Goal: Transaction & Acquisition: Purchase product/service

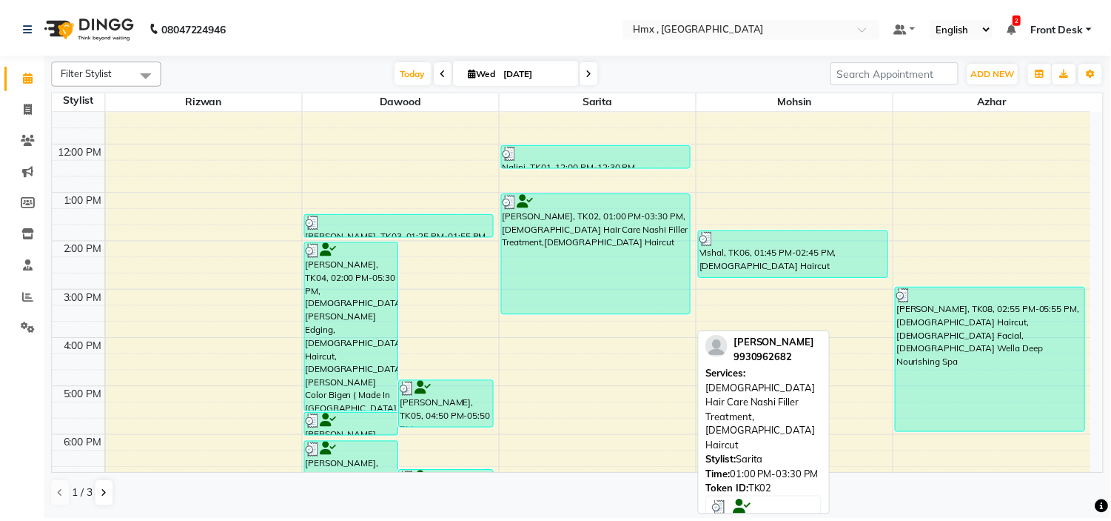
scroll to position [82, 0]
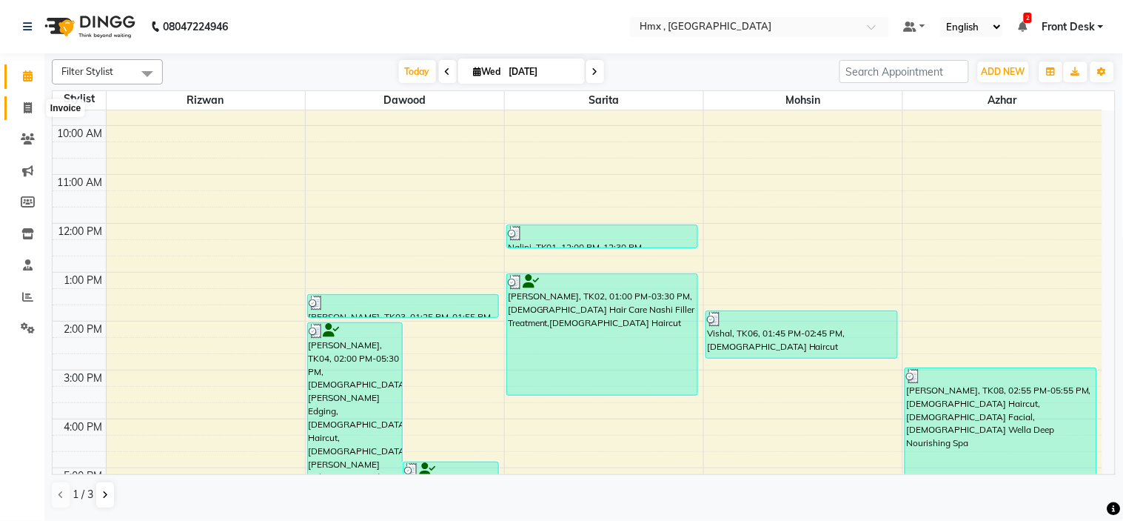
click at [24, 107] on icon at bounding box center [28, 107] width 8 height 11
select select "5711"
select select "service"
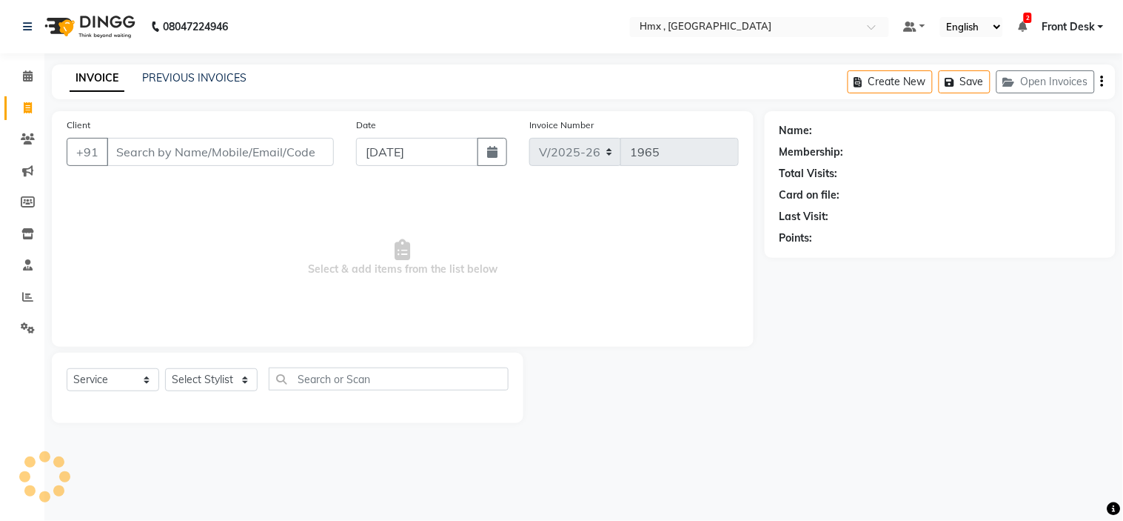
click at [218, 150] on input "Client" at bounding box center [220, 152] width 227 height 28
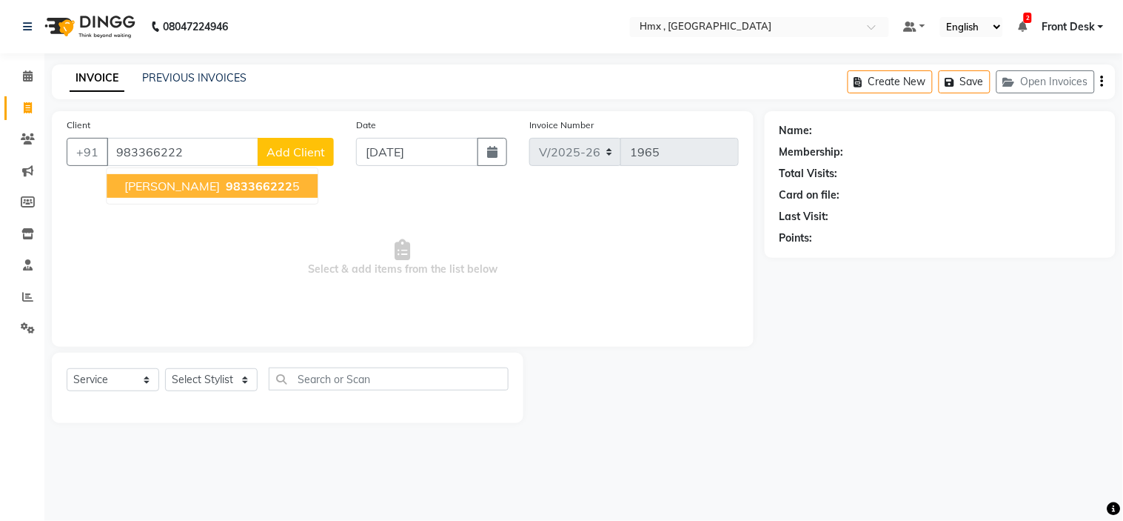
click at [226, 187] on span "983366222" at bounding box center [259, 185] width 67 height 15
type input "9833662225"
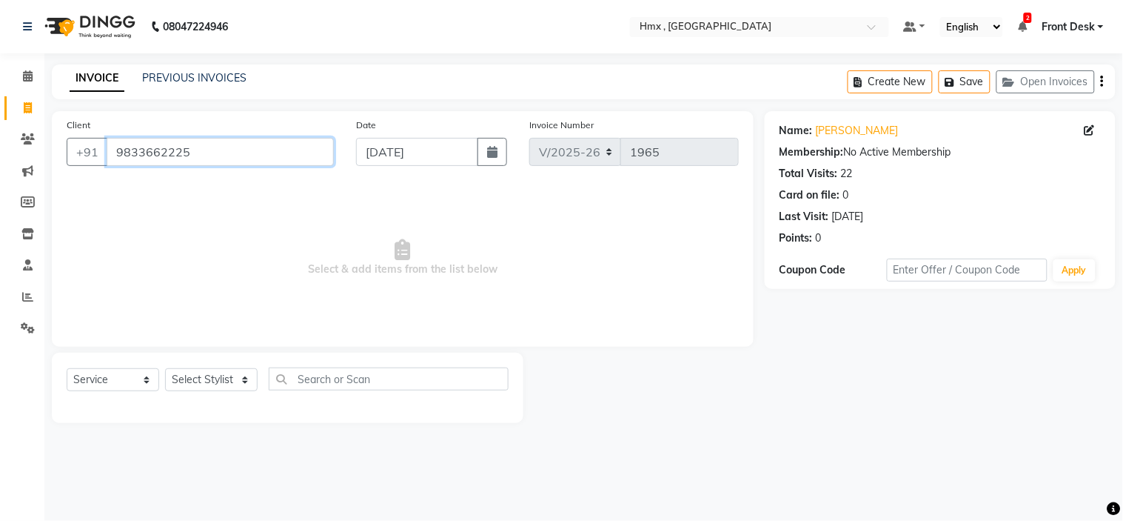
drag, startPoint x: 206, startPoint y: 150, endPoint x: 86, endPoint y: 178, distance: 123.2
click at [86, 178] on div "Client [PHONE_NUMBER] Date [DATE] Invoice Number V/2025 V/[PHONE_NUMBER] Select…" at bounding box center [403, 228] width 702 height 235
click at [30, 81] on icon at bounding box center [28, 75] width 10 height 11
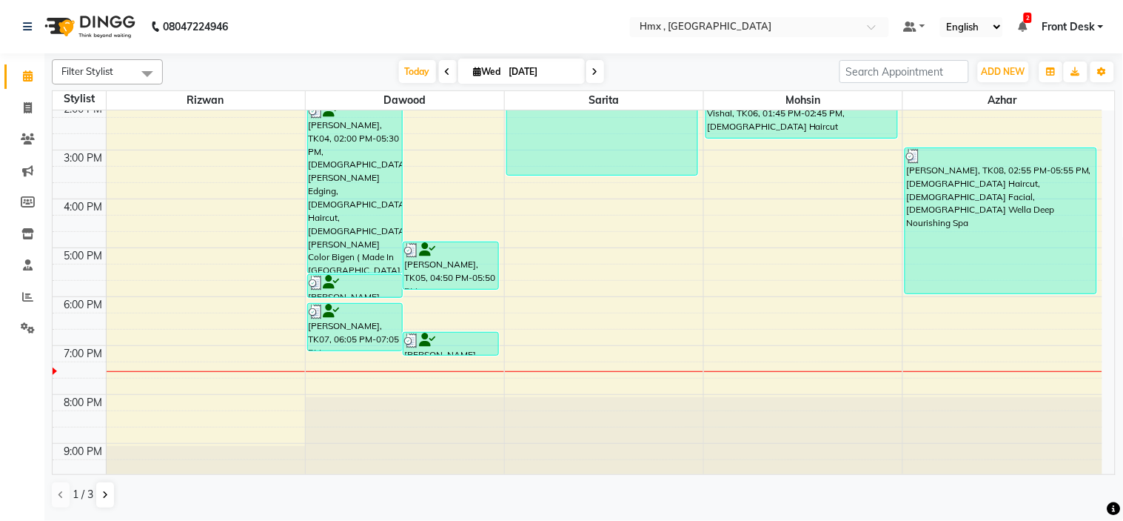
scroll to position [322, 0]
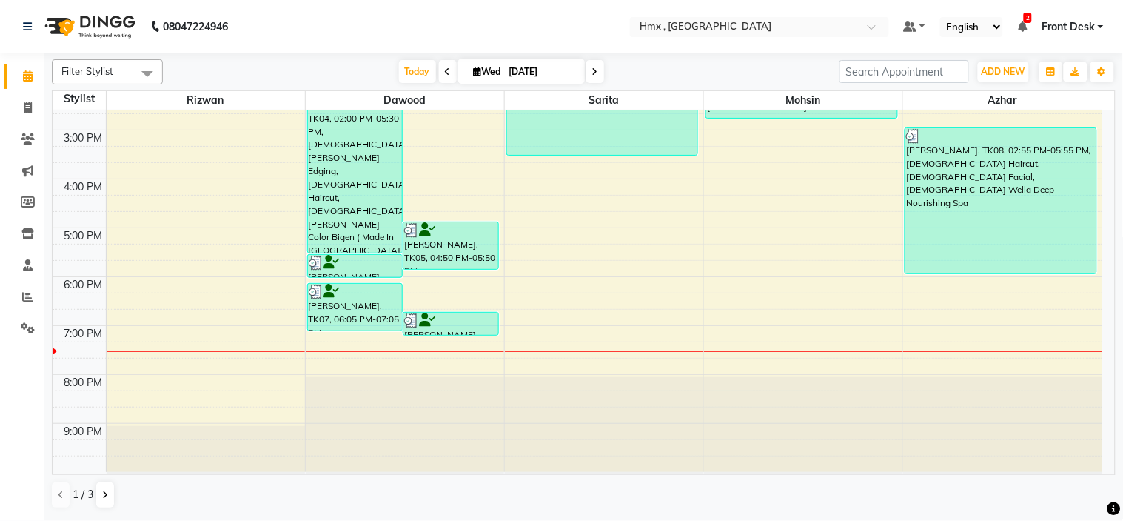
click at [960, 356] on div "8:00 AM 9:00 AM 10:00 AM 11:00 AM 12:00 PM 1:00 PM 2:00 PM 3:00 PM 4:00 PM 5:00…" at bounding box center [578, 129] width 1050 height 683
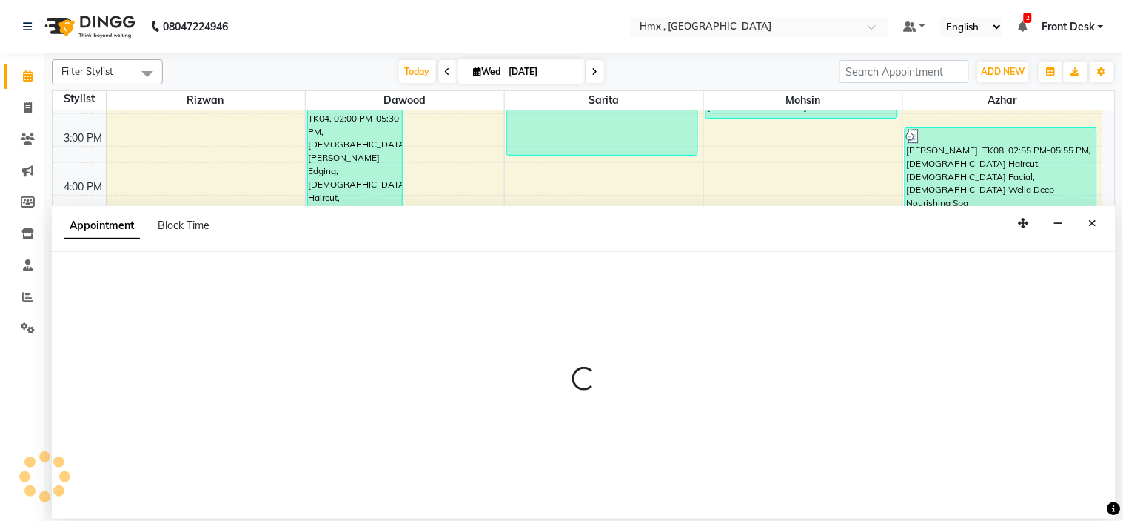
select select "39098"
select select "1155"
select select "tentative"
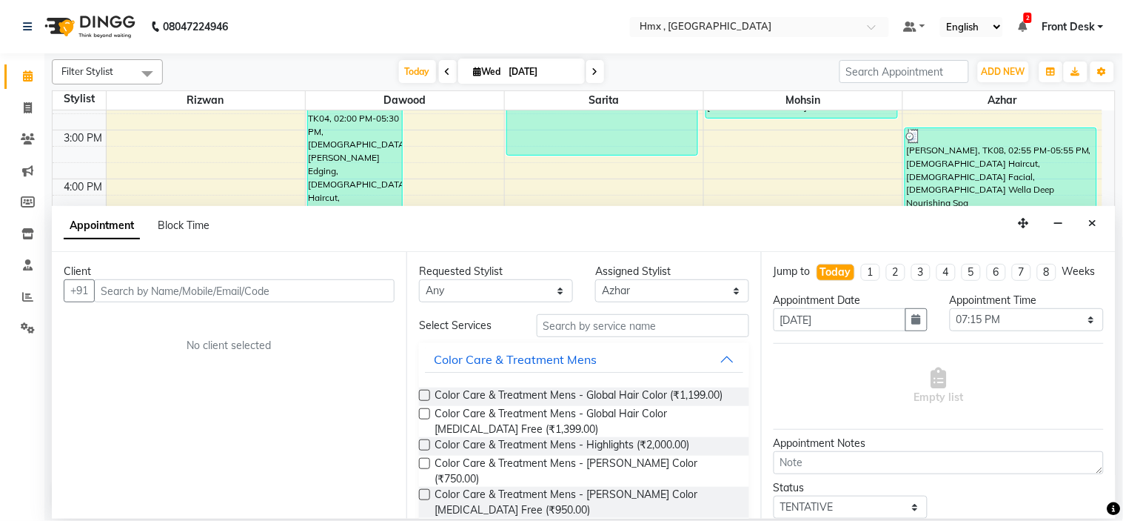
click at [218, 299] on input "text" at bounding box center [244, 290] width 301 height 23
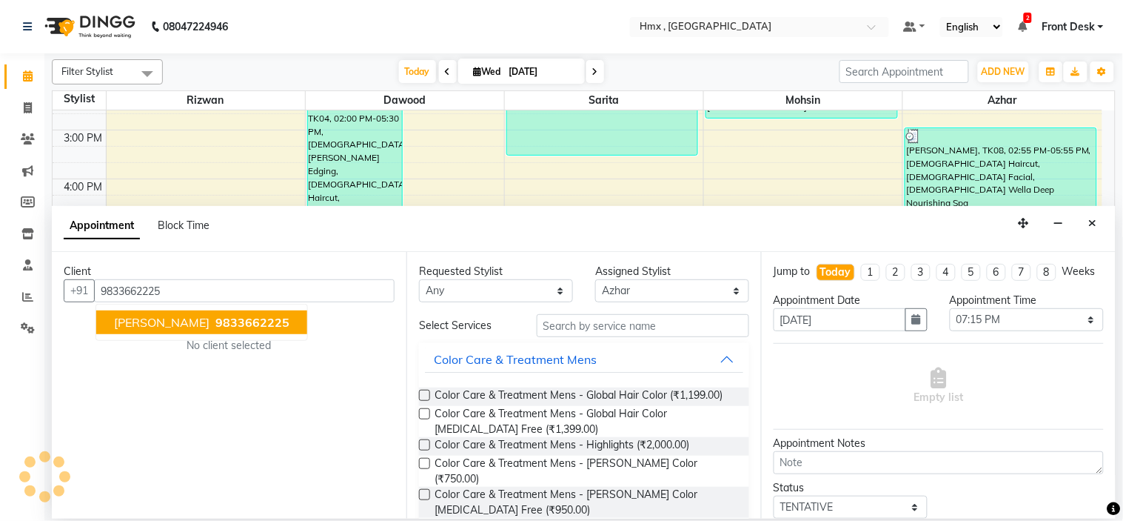
drag, startPoint x: 215, startPoint y: 317, endPoint x: 234, endPoint y: 317, distance: 19.3
click at [216, 317] on span "9833662225" at bounding box center [252, 322] width 74 height 15
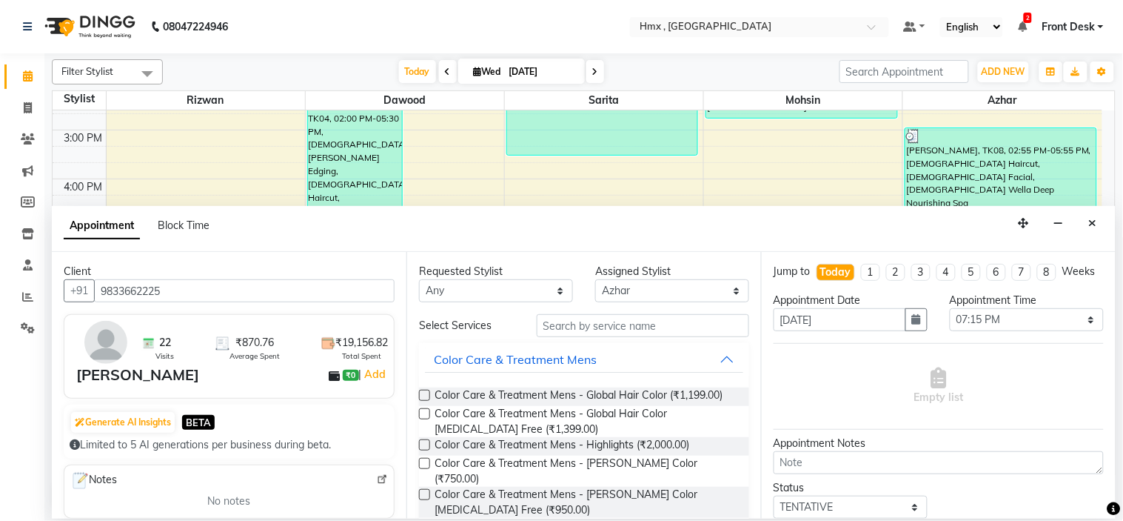
type input "9833662225"
drag, startPoint x: 566, startPoint y: 319, endPoint x: 580, endPoint y: 320, distance: 13.3
click at [568, 319] on input "text" at bounding box center [643, 325] width 213 height 23
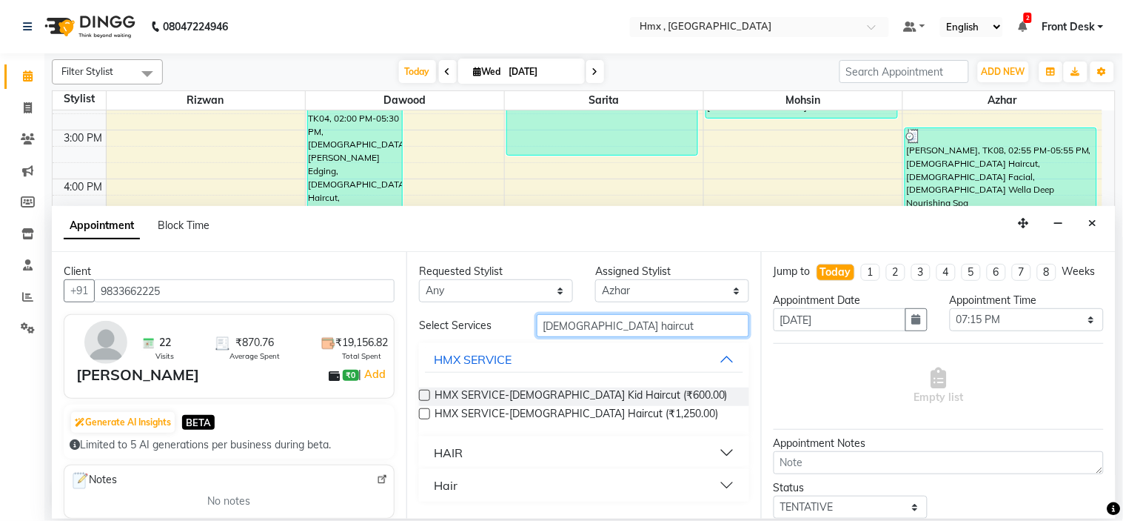
type input "[DEMOGRAPHIC_DATA] haircut"
click at [521, 449] on button "HAIR" at bounding box center [584, 452] width 318 height 27
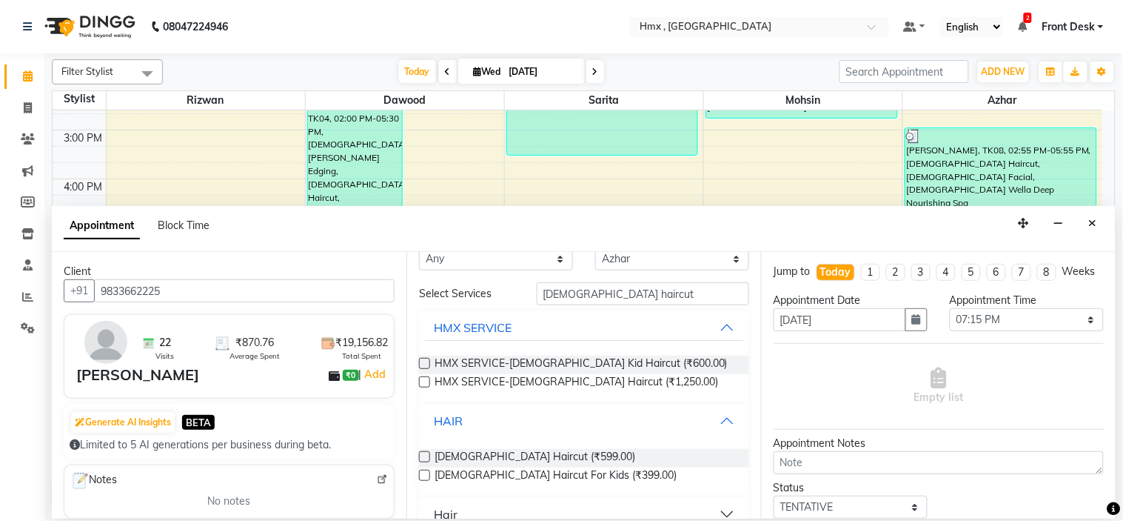
scroll to position [49, 0]
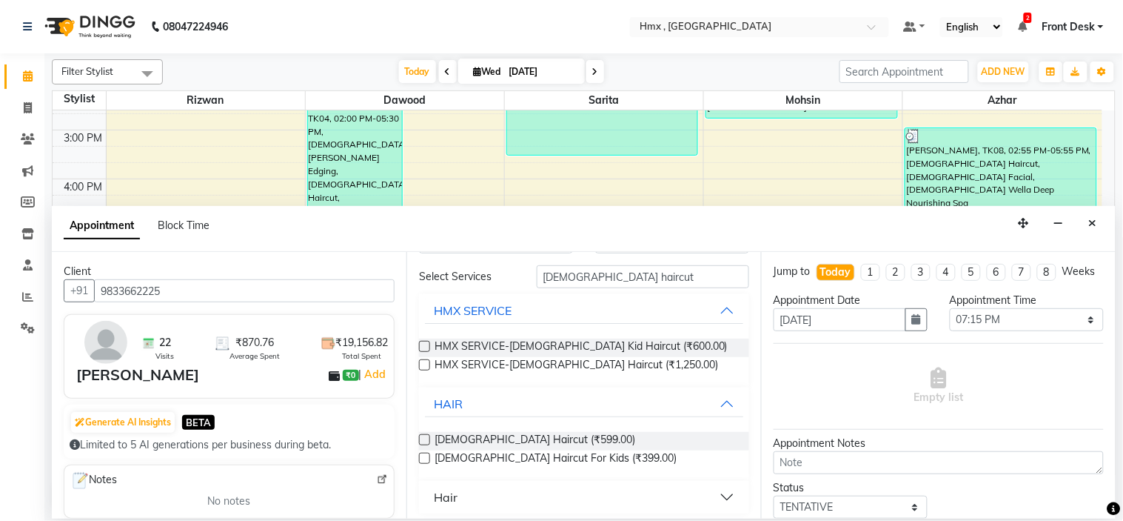
click at [425, 438] on label at bounding box center [424, 439] width 11 height 11
click at [425, 438] on input "checkbox" at bounding box center [424, 441] width 10 height 10
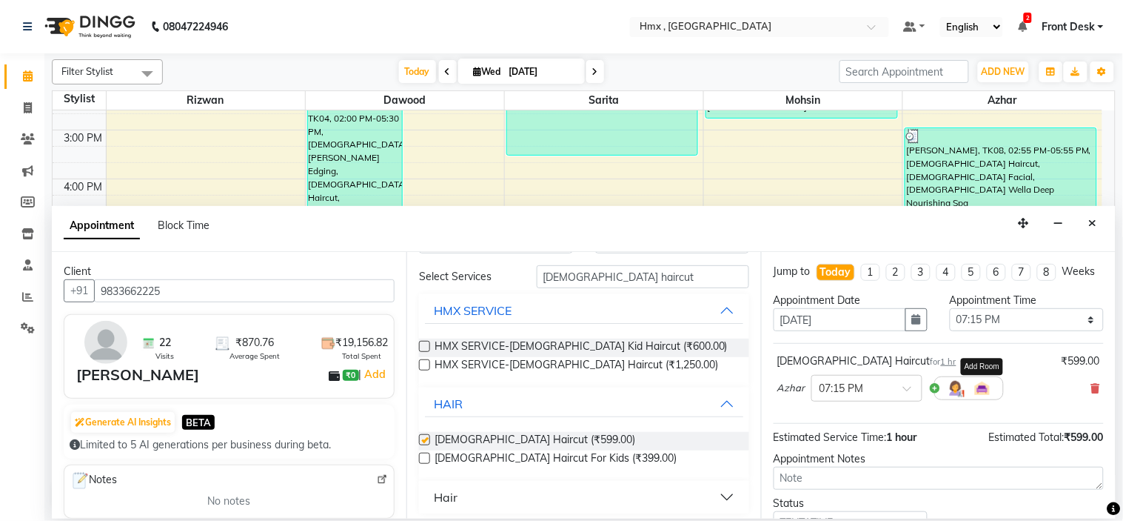
checkbox input "false"
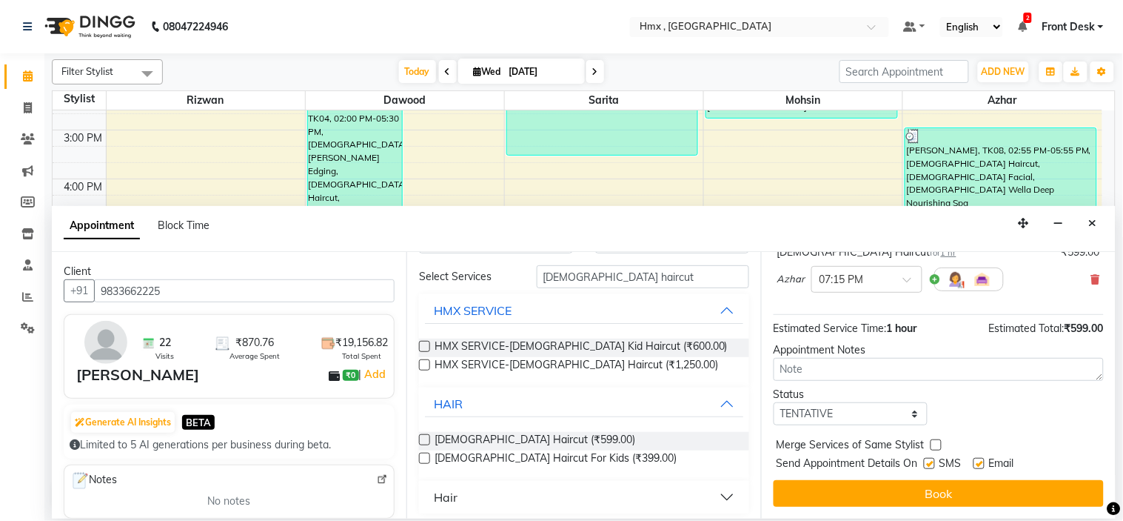
scroll to position [123, 0]
click at [930, 470] on div at bounding box center [929, 466] width 10 height 16
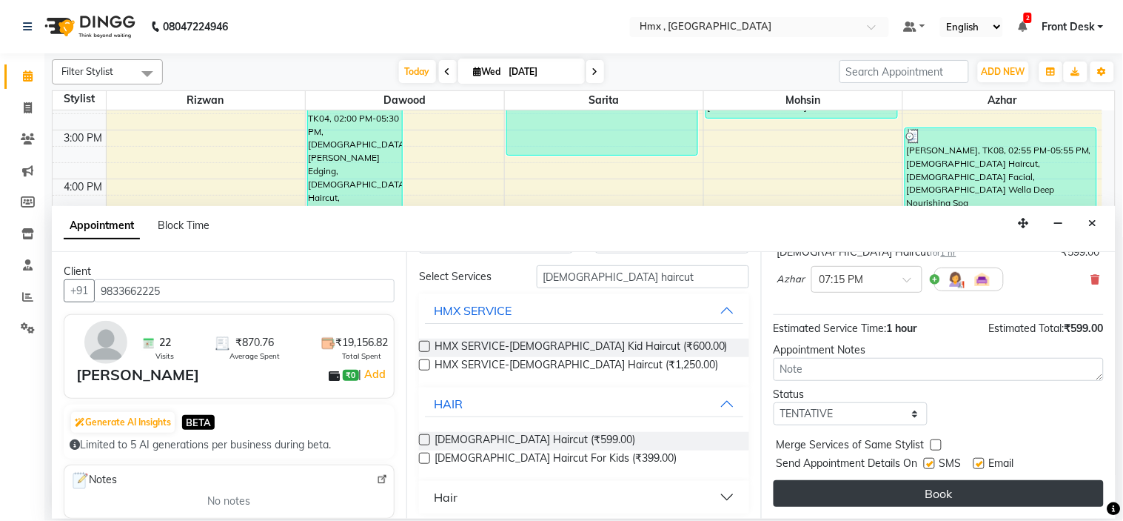
click at [923, 491] on button "Book" at bounding box center [939, 493] width 330 height 27
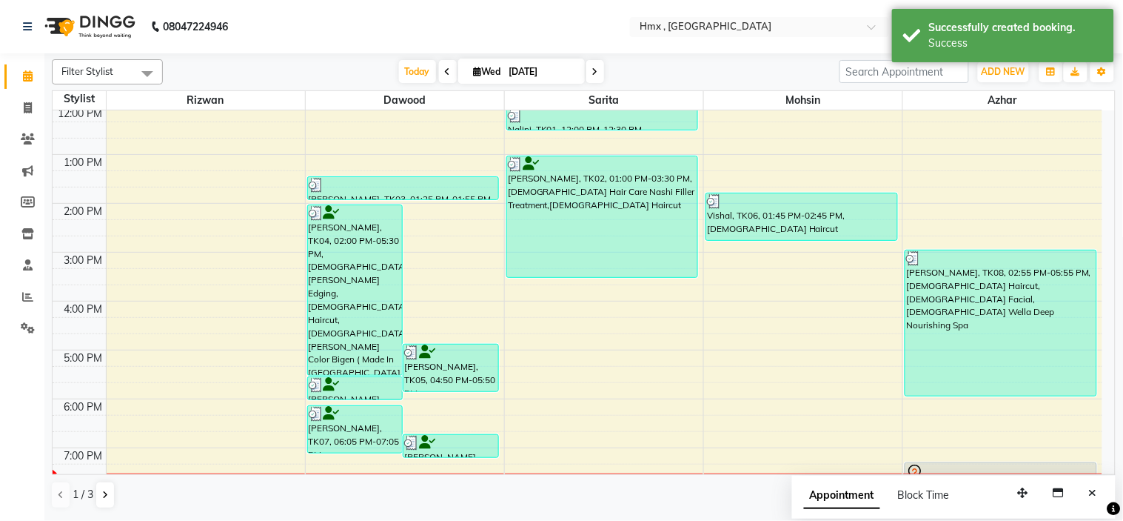
scroll to position [240, 0]
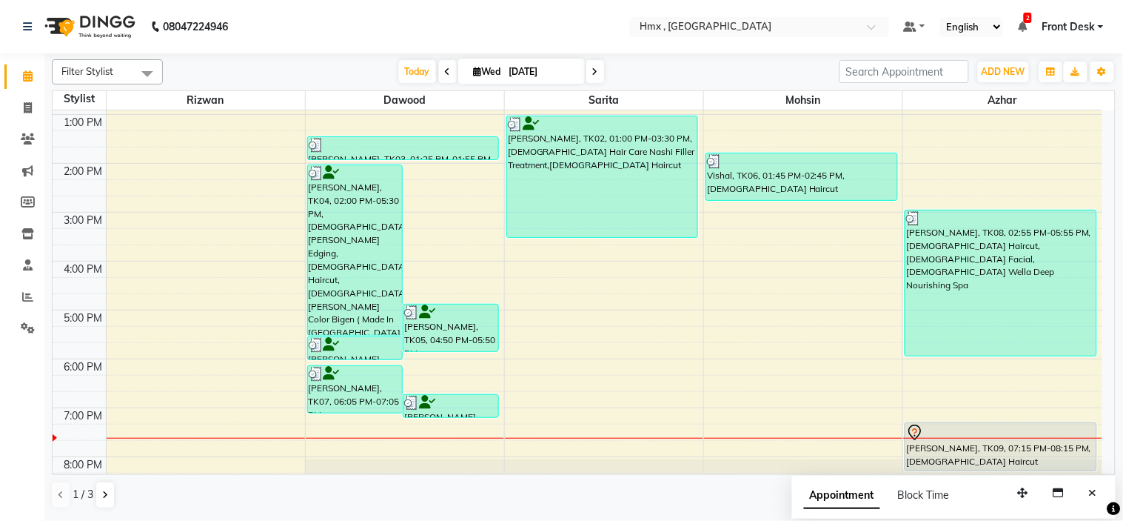
click at [1094, 492] on icon "Close" at bounding box center [1093, 492] width 8 height 10
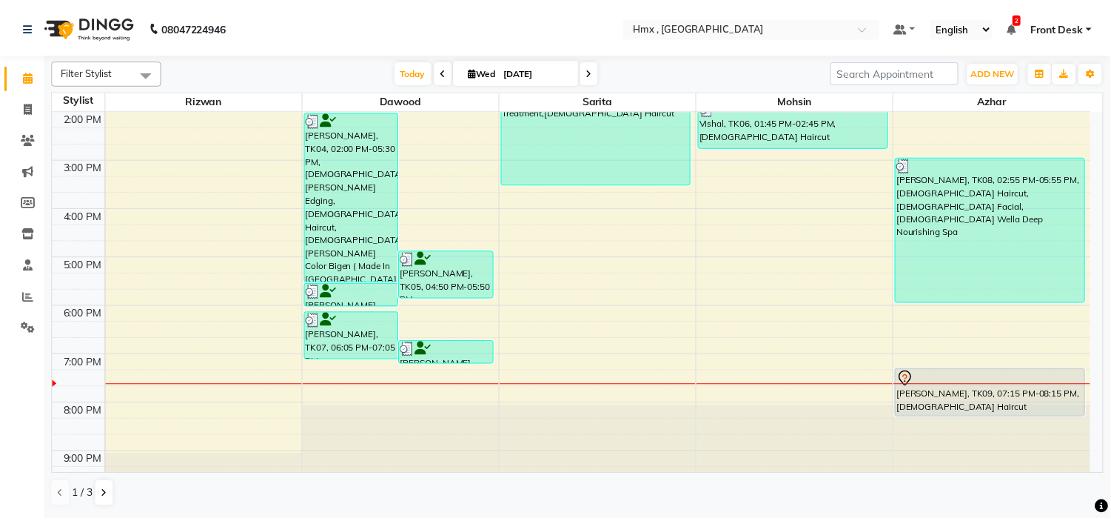
scroll to position [322, 0]
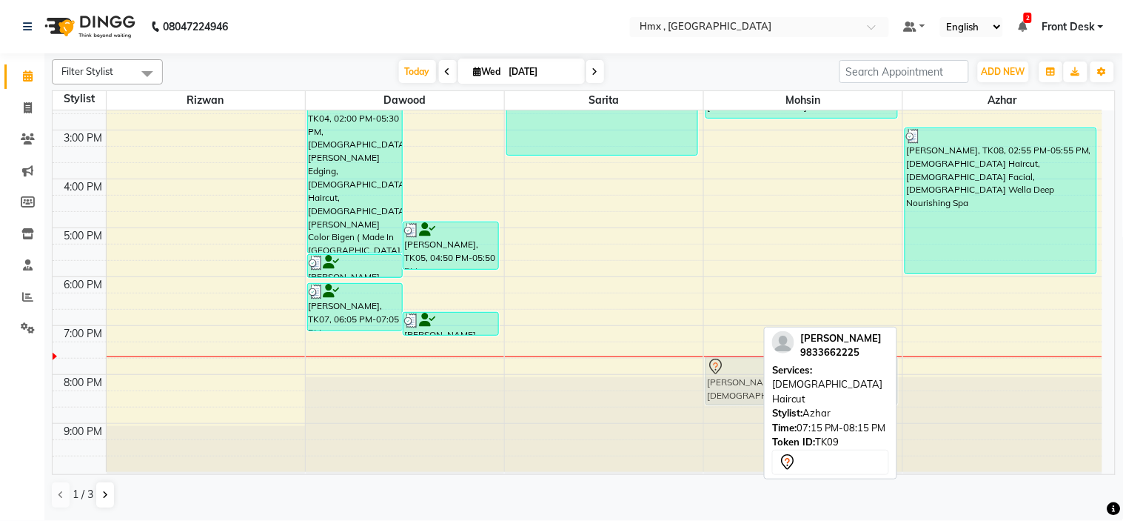
drag, startPoint x: 957, startPoint y: 352, endPoint x: 788, endPoint y: 372, distance: 170.0
click at [788, 372] on div "Filter Stylist Select All [PERSON_NAME] [PERSON_NAME] [PERSON_NAME] [PERSON_NAM…" at bounding box center [584, 283] width 1064 height 461
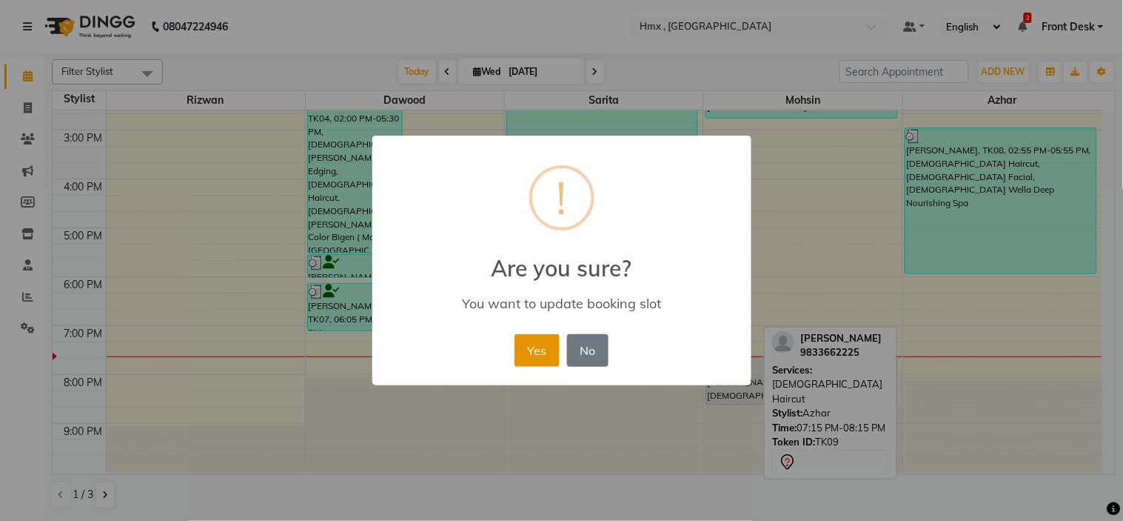
click at [534, 349] on button "Yes" at bounding box center [537, 350] width 45 height 33
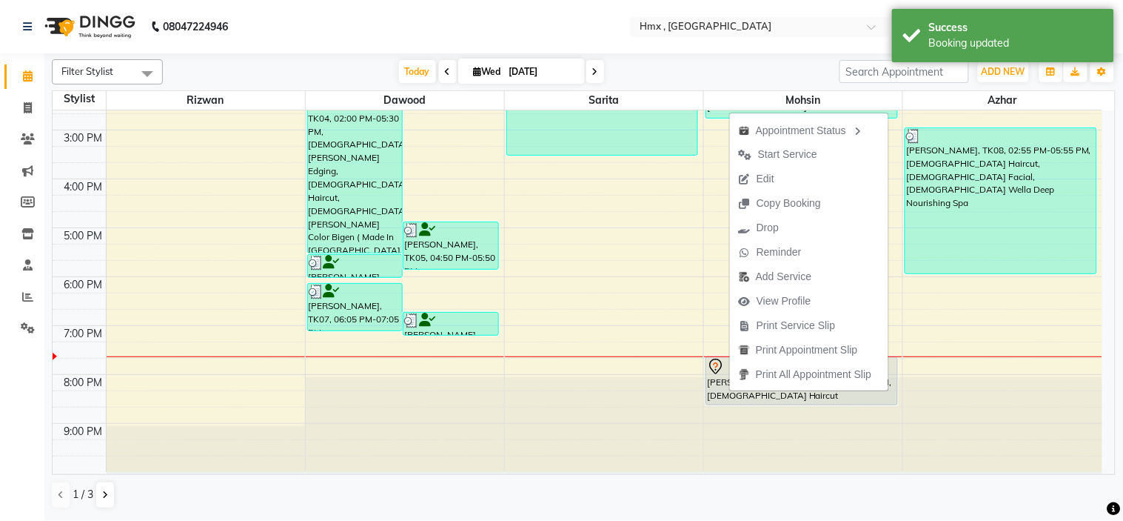
click at [780, 154] on span "Start Service" at bounding box center [787, 155] width 59 height 16
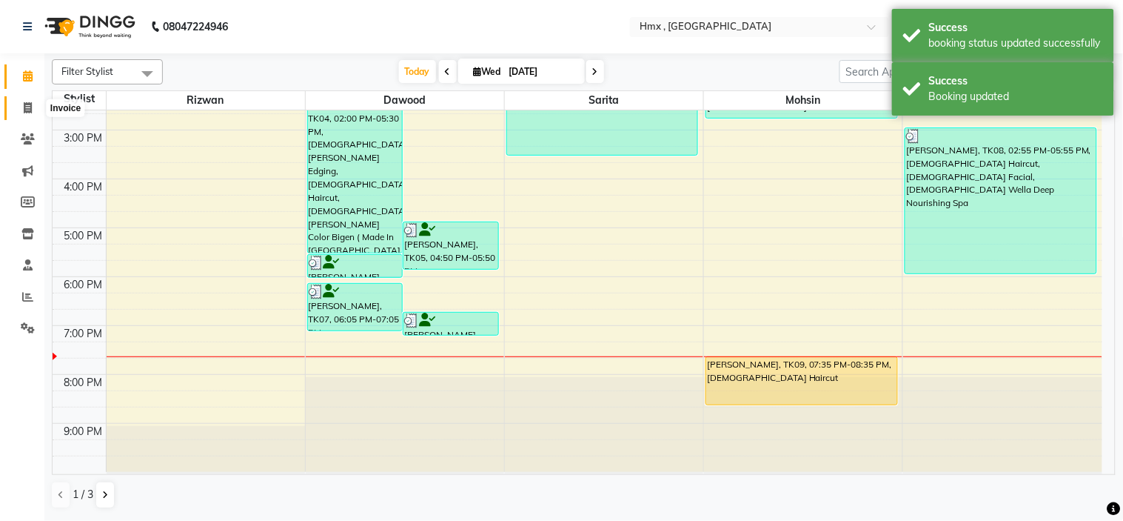
click at [18, 107] on span at bounding box center [28, 108] width 26 height 17
select select "5711"
select select "service"
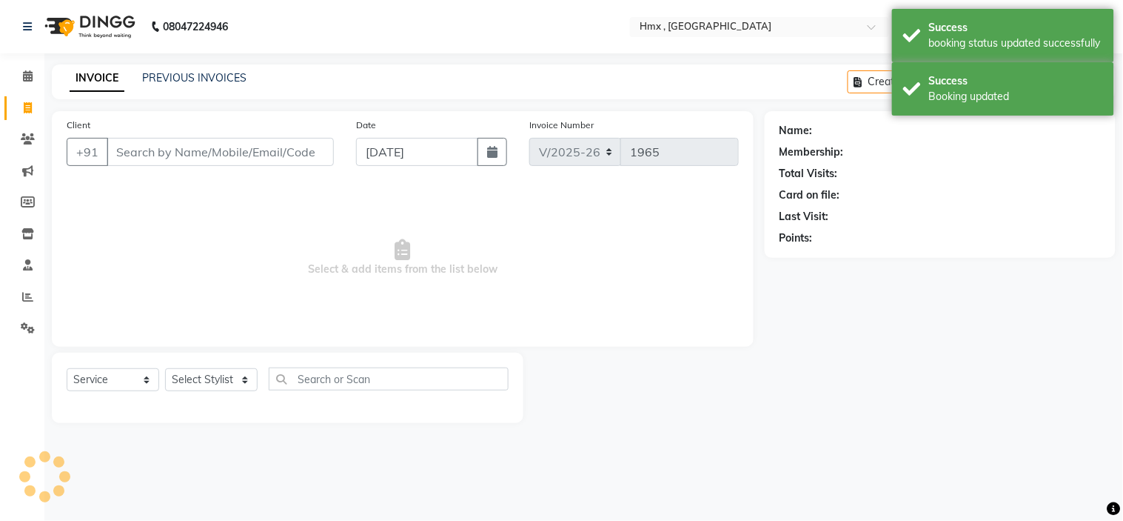
click at [186, 145] on input "Client" at bounding box center [220, 152] width 227 height 28
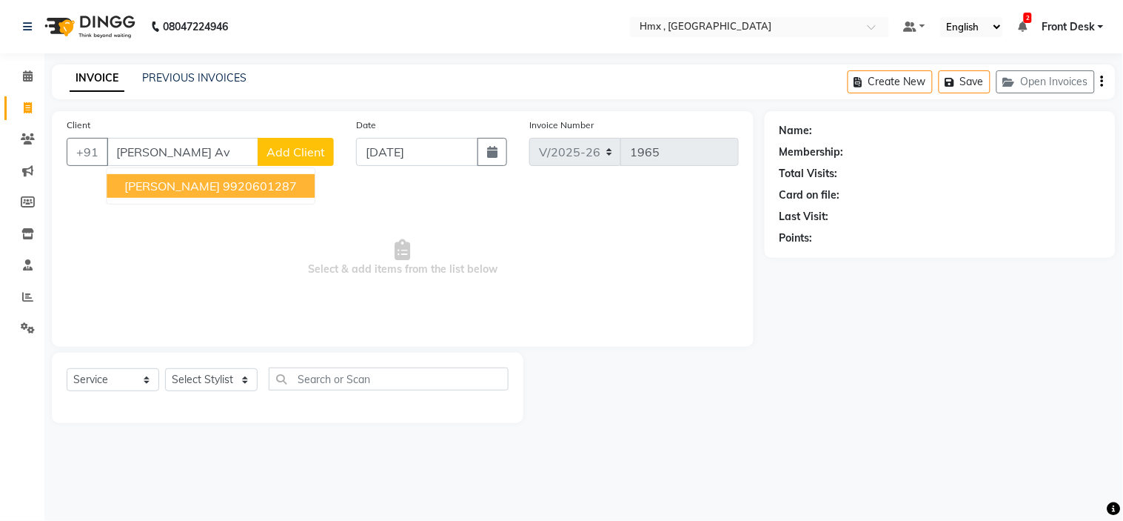
click at [217, 176] on button "[PERSON_NAME] Avsthi 9920601287" at bounding box center [211, 186] width 208 height 24
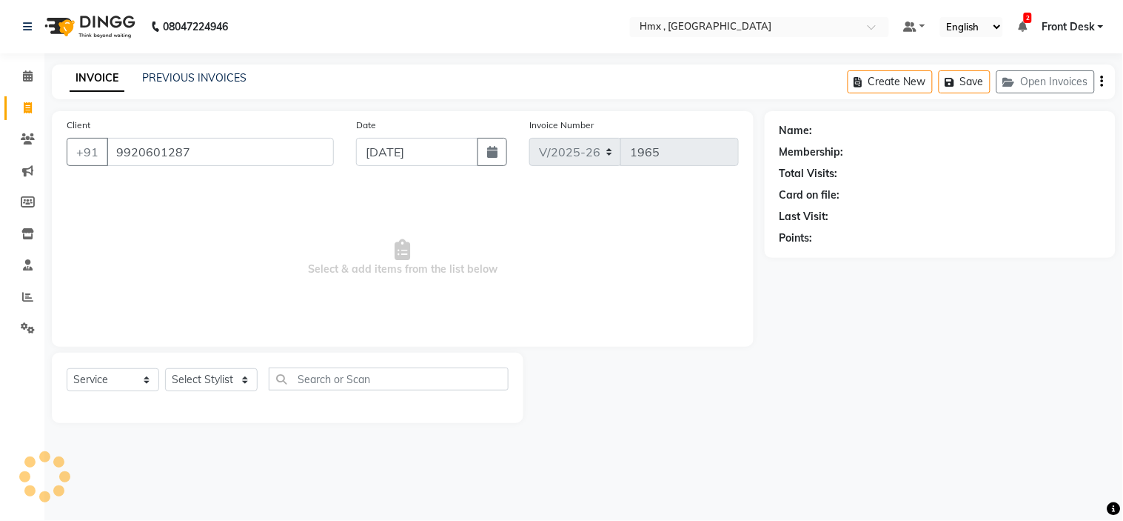
type input "9920601287"
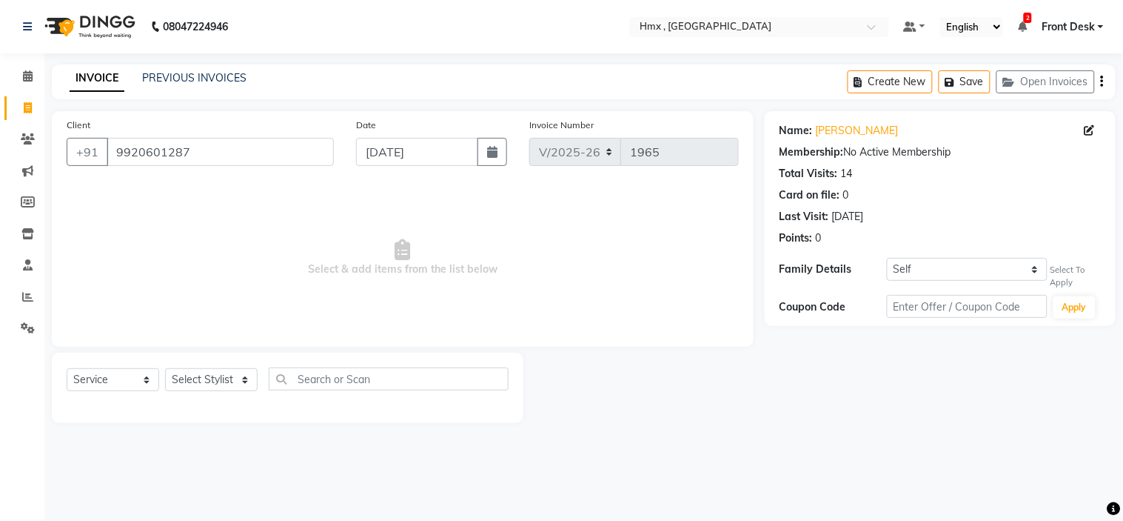
click at [906, 131] on div "Name: [PERSON_NAME]" at bounding box center [940, 131] width 321 height 16
click at [869, 132] on link "[PERSON_NAME]" at bounding box center [857, 131] width 83 height 16
click at [190, 376] on select "Select Stylist [PERSON_NAME] [PERSON_NAME] Front Desk Kaikasha [PERSON_NAME] [P…" at bounding box center [211, 379] width 93 height 23
select select "39112"
click at [165, 369] on select "Select Stylist [PERSON_NAME] [PERSON_NAME] Front Desk Kaikasha [PERSON_NAME] [P…" at bounding box center [211, 379] width 93 height 23
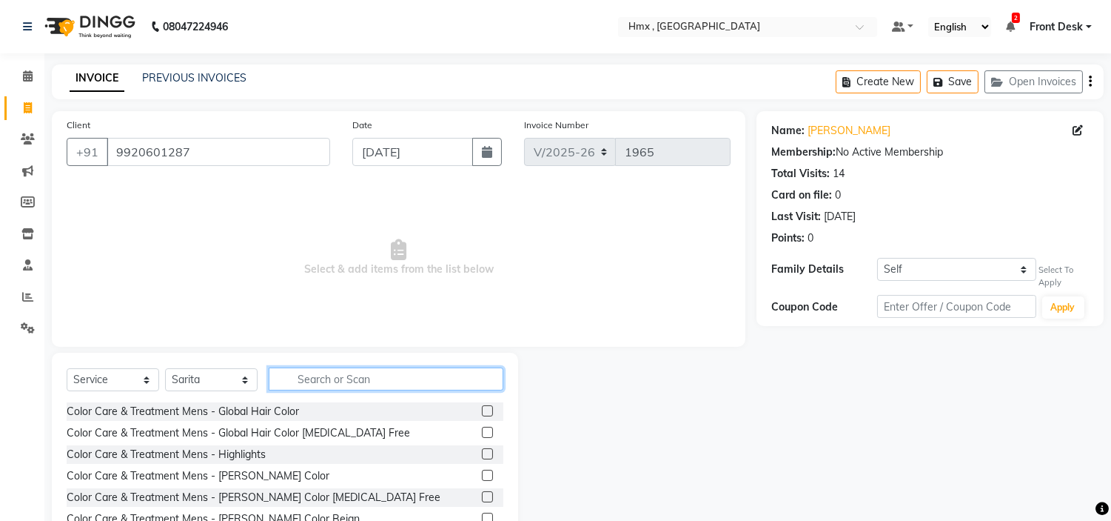
click at [308, 381] on input "text" at bounding box center [386, 378] width 235 height 23
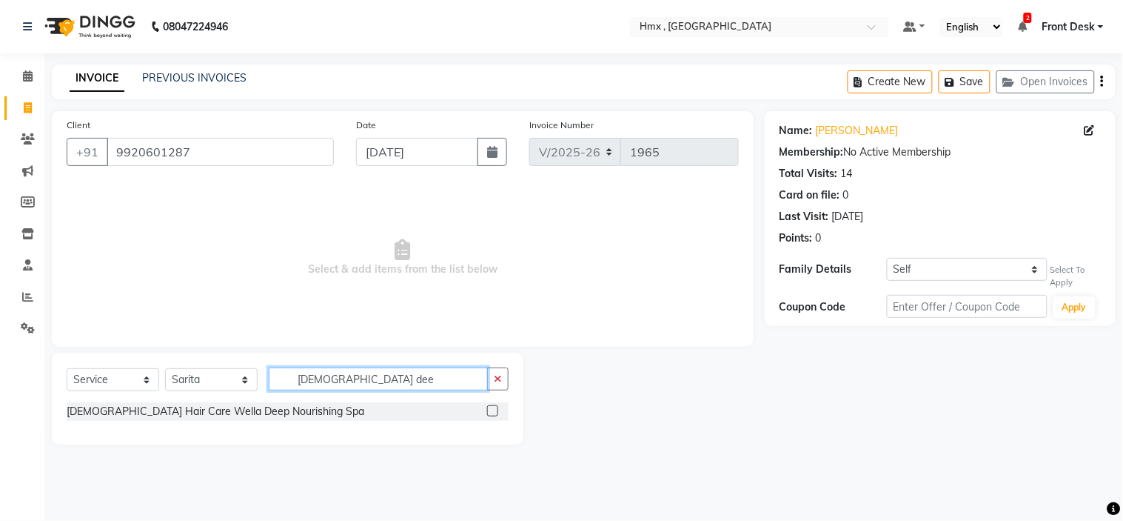
type input "[DEMOGRAPHIC_DATA] dee"
click at [494, 406] on label at bounding box center [492, 410] width 11 height 11
click at [494, 407] on input "checkbox" at bounding box center [492, 412] width 10 height 10
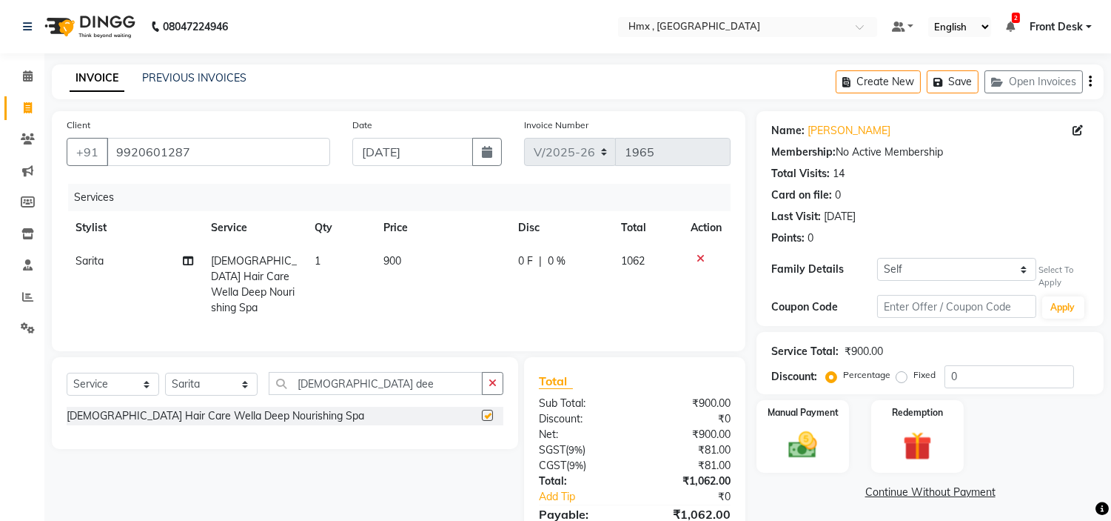
checkbox input "false"
click at [354, 268] on td "1" at bounding box center [340, 284] width 69 height 80
select select "39112"
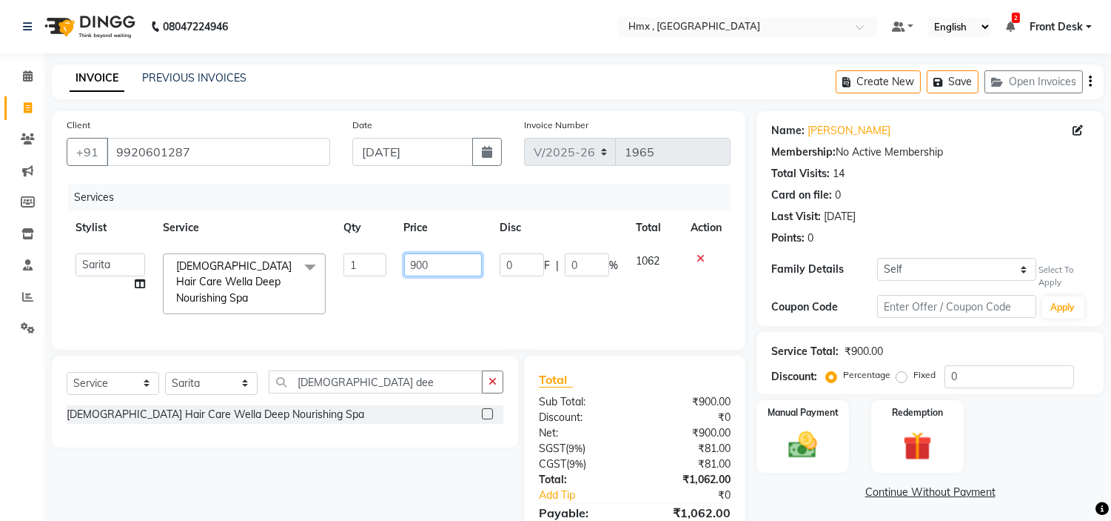
drag, startPoint x: 441, startPoint y: 262, endPoint x: 398, endPoint y: 271, distance: 43.9
click at [398, 271] on td "900" at bounding box center [443, 283] width 96 height 78
type input "1600"
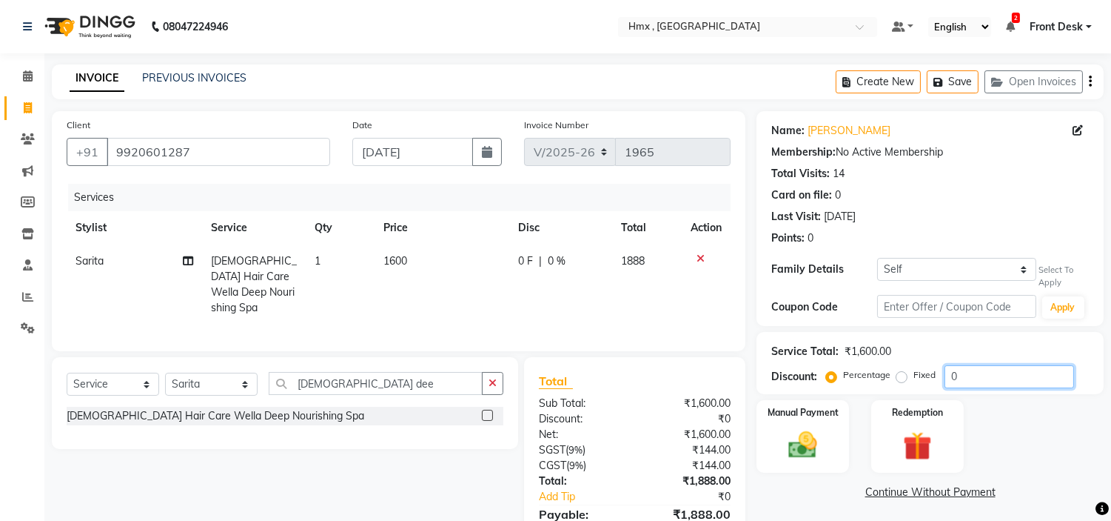
click at [964, 375] on input "0" at bounding box center [1010, 376] width 130 height 23
click at [894, 268] on select "Self [PERSON_NAME]" at bounding box center [956, 269] width 158 height 23
select select "4929501"
click at [877, 258] on select "Self [PERSON_NAME]" at bounding box center [956, 269] width 158 height 23
type input "20"
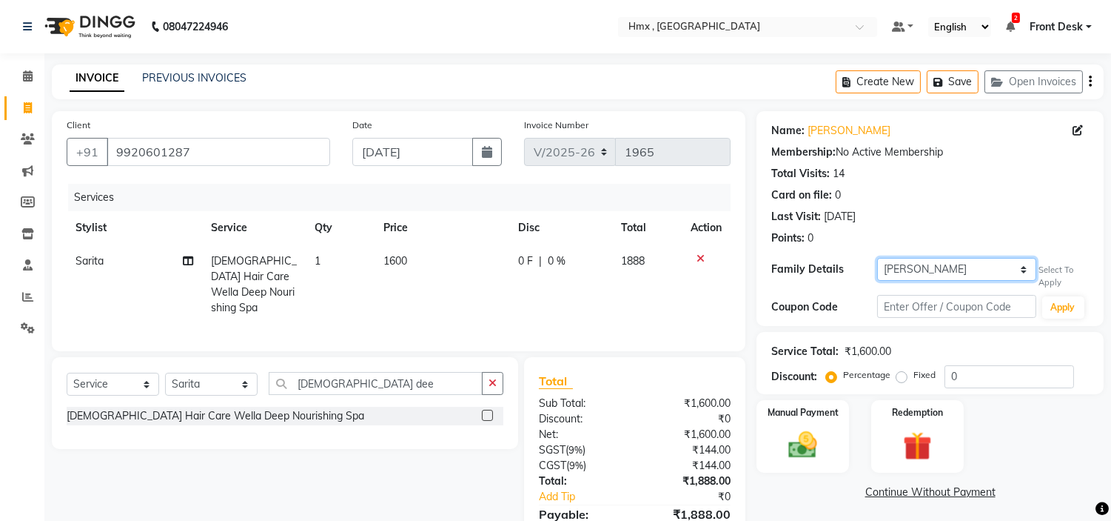
select select "1: Object"
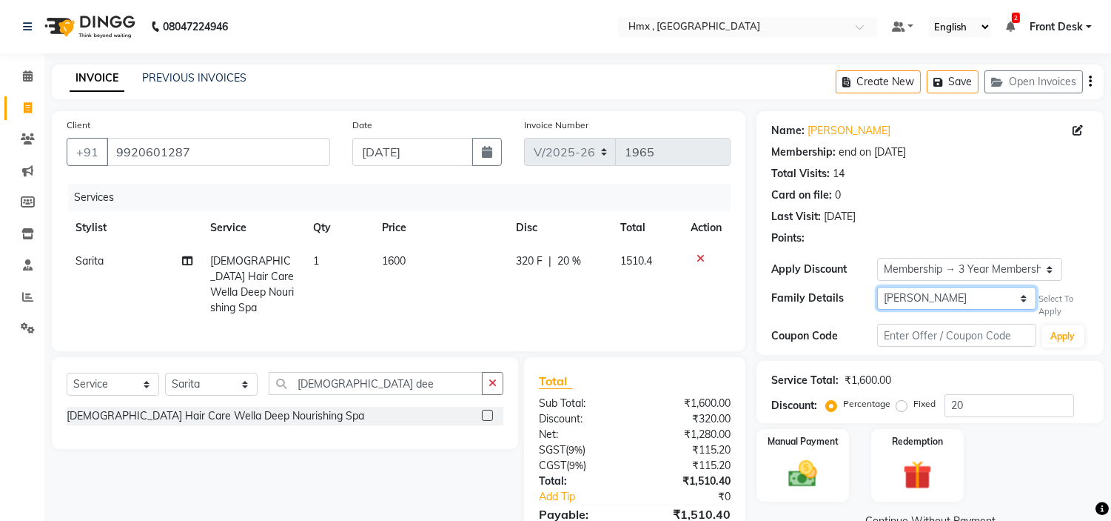
scroll to position [73, 0]
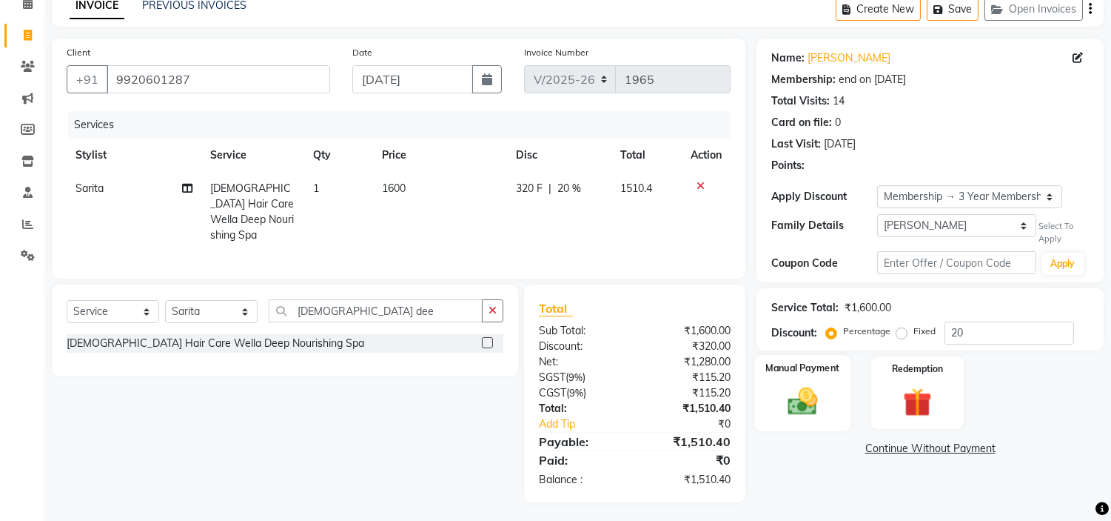
click at [825, 398] on img at bounding box center [803, 401] width 49 height 35
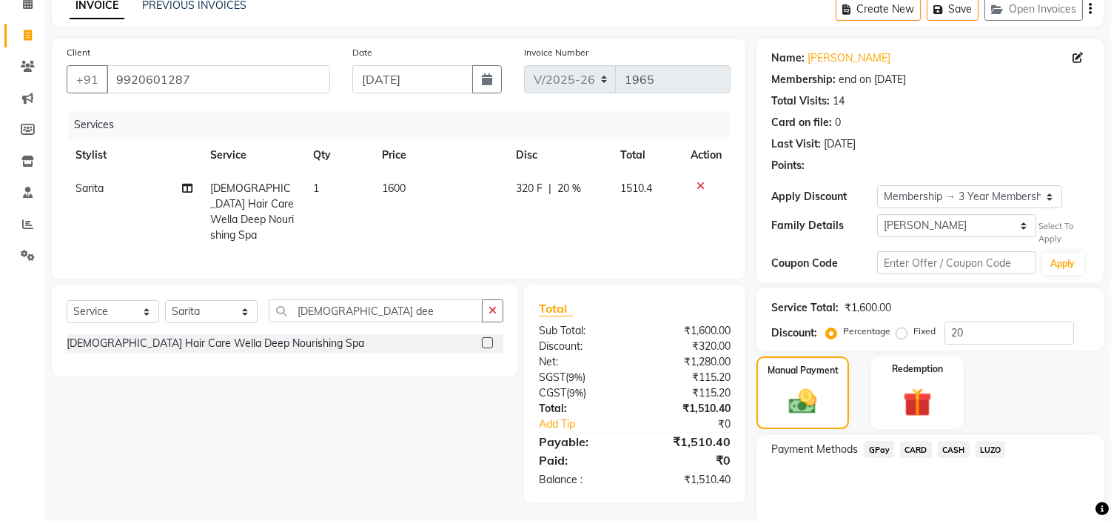
click at [909, 449] on span "CARD" at bounding box center [916, 449] width 32 height 17
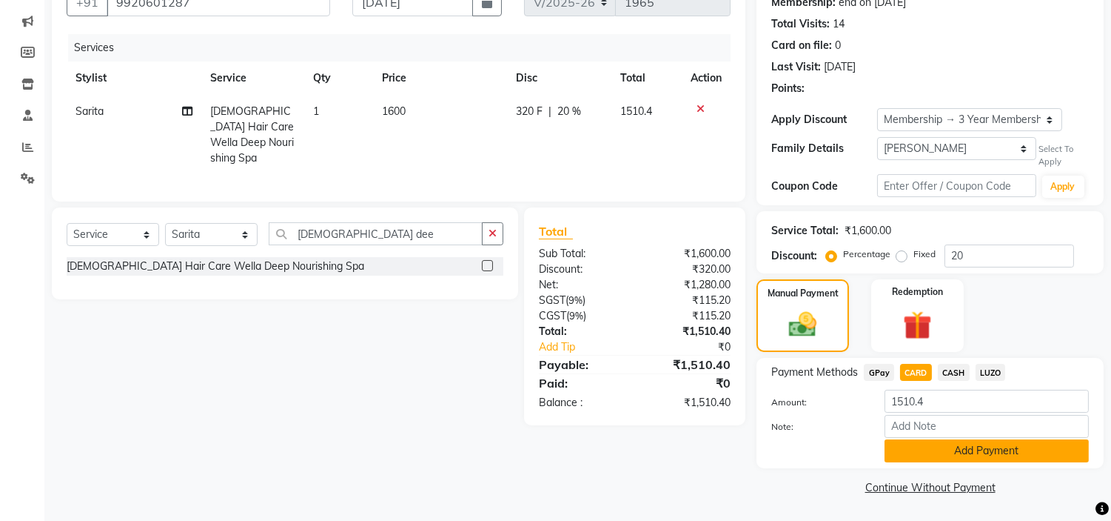
click at [929, 453] on button "Add Payment" at bounding box center [987, 450] width 204 height 23
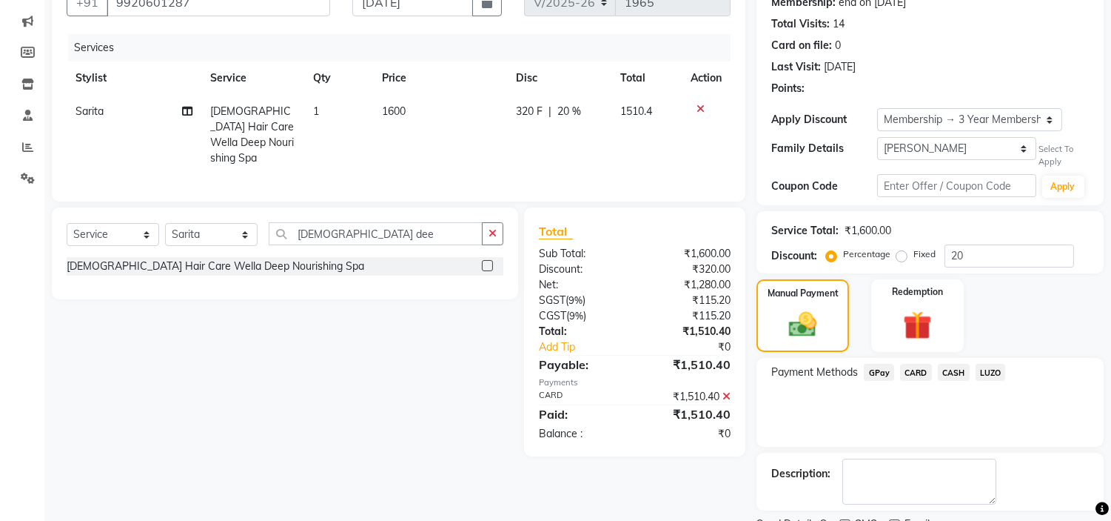
scroll to position [212, 0]
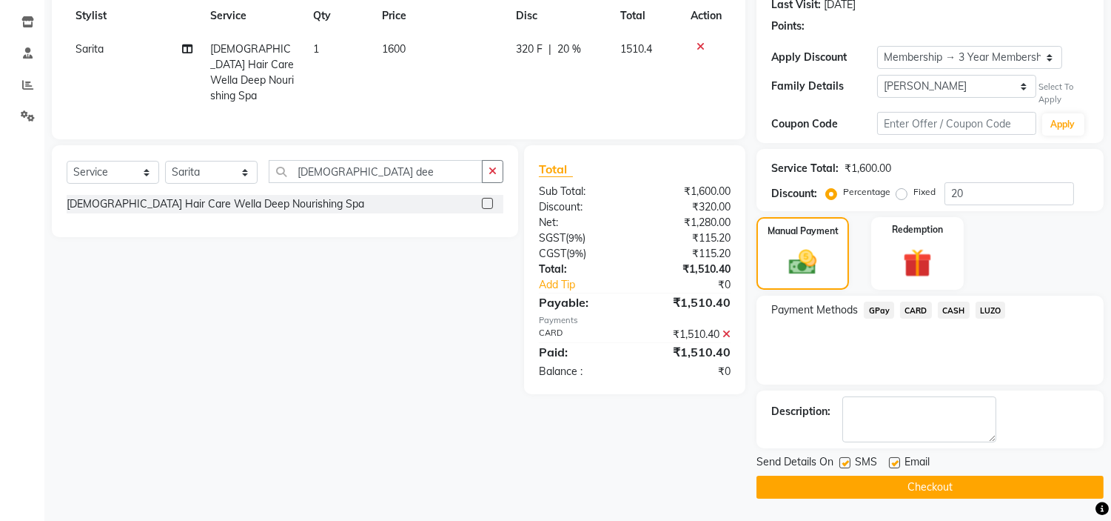
click at [877, 479] on button "Checkout" at bounding box center [930, 486] width 347 height 23
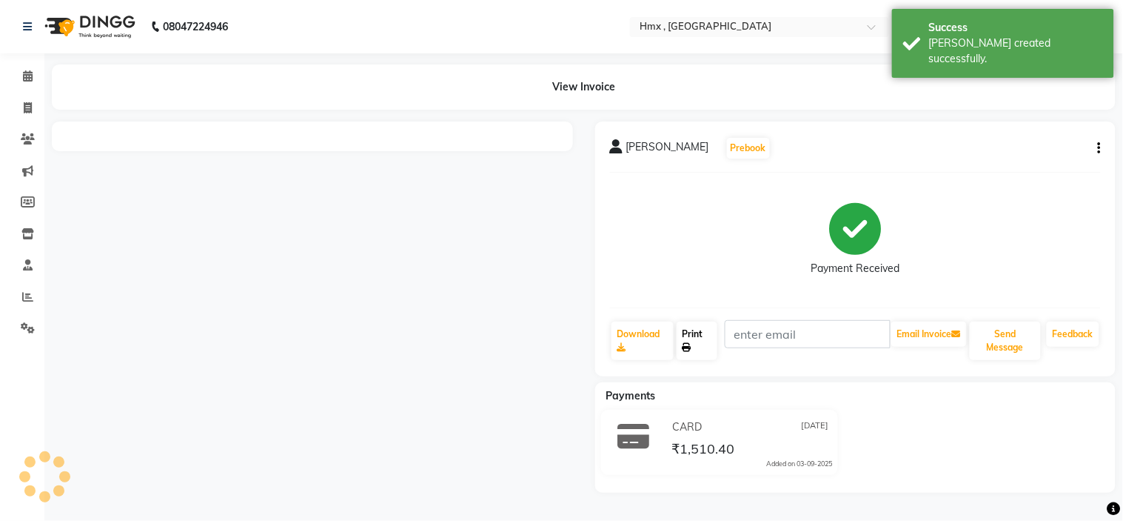
click at [705, 335] on link "Print" at bounding box center [697, 340] width 41 height 39
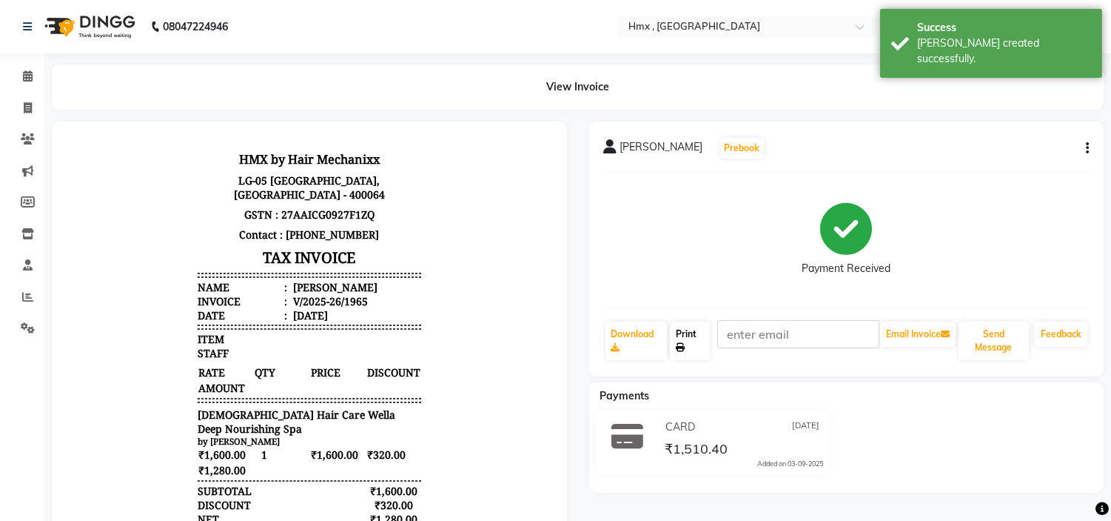
click at [700, 335] on link "Print" at bounding box center [690, 340] width 40 height 39
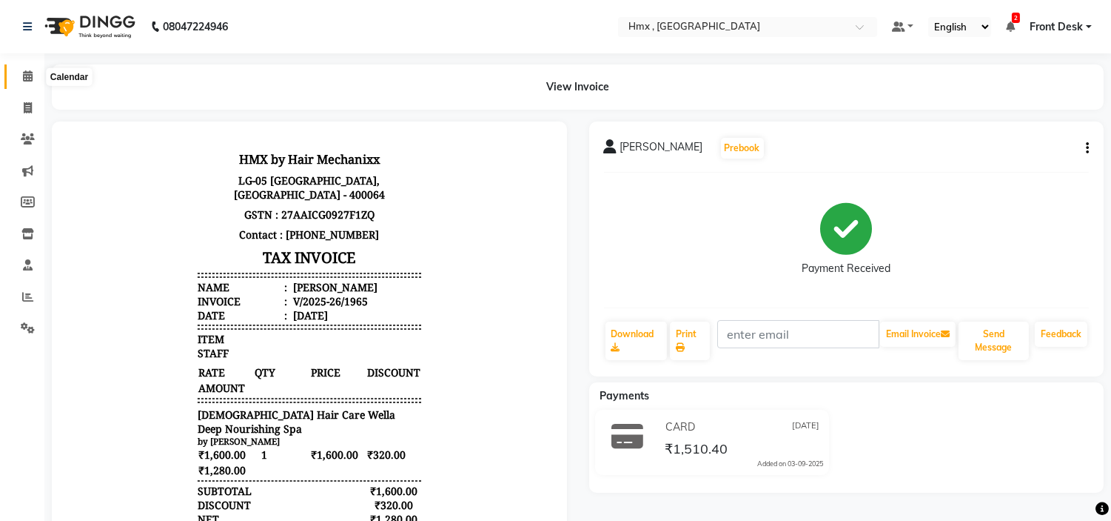
drag, startPoint x: 26, startPoint y: 76, endPoint x: 36, endPoint y: 70, distance: 11.3
click at [26, 76] on icon at bounding box center [28, 75] width 10 height 11
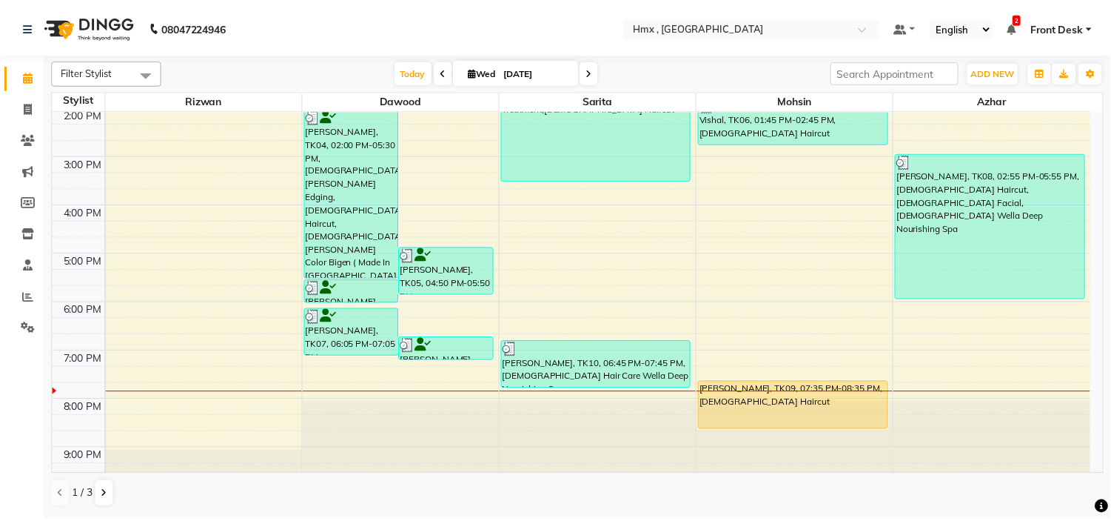
scroll to position [322, 0]
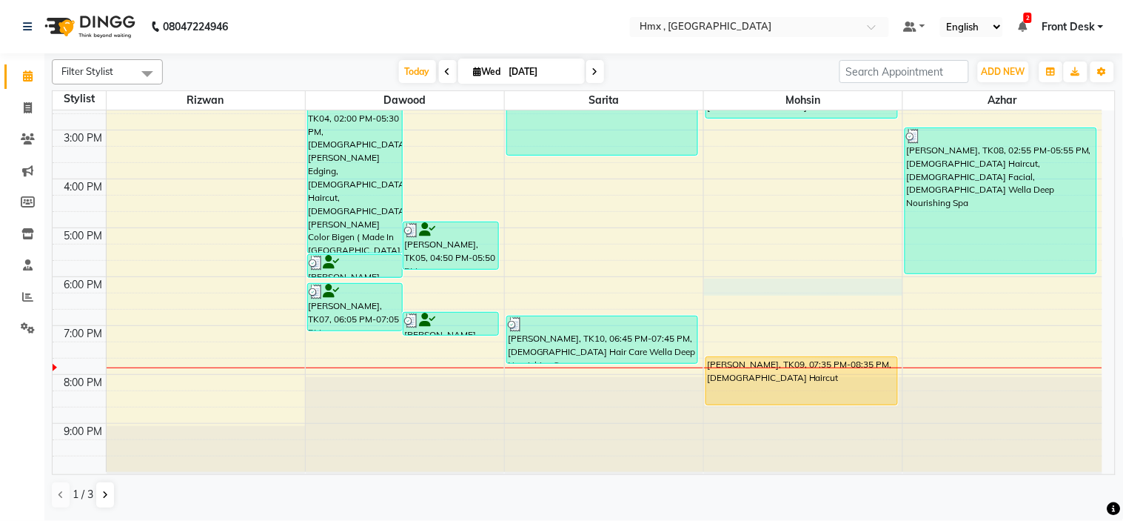
click at [773, 285] on div "8:00 AM 9:00 AM 10:00 AM 11:00 AM 12:00 PM 1:00 PM 2:00 PM 3:00 PM 4:00 PM 5:00…" at bounding box center [578, 129] width 1050 height 683
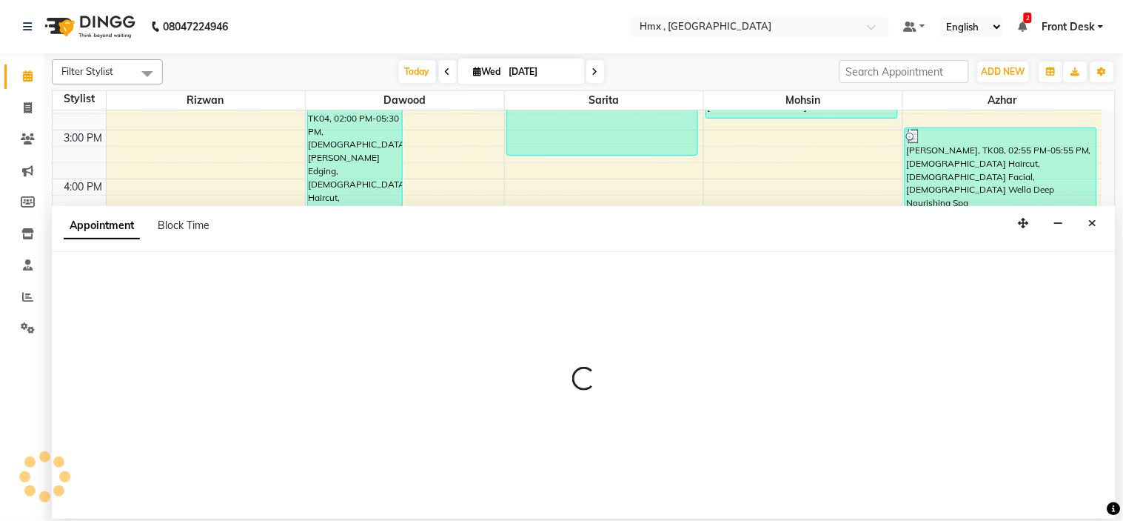
select select "39110"
select select "tentative"
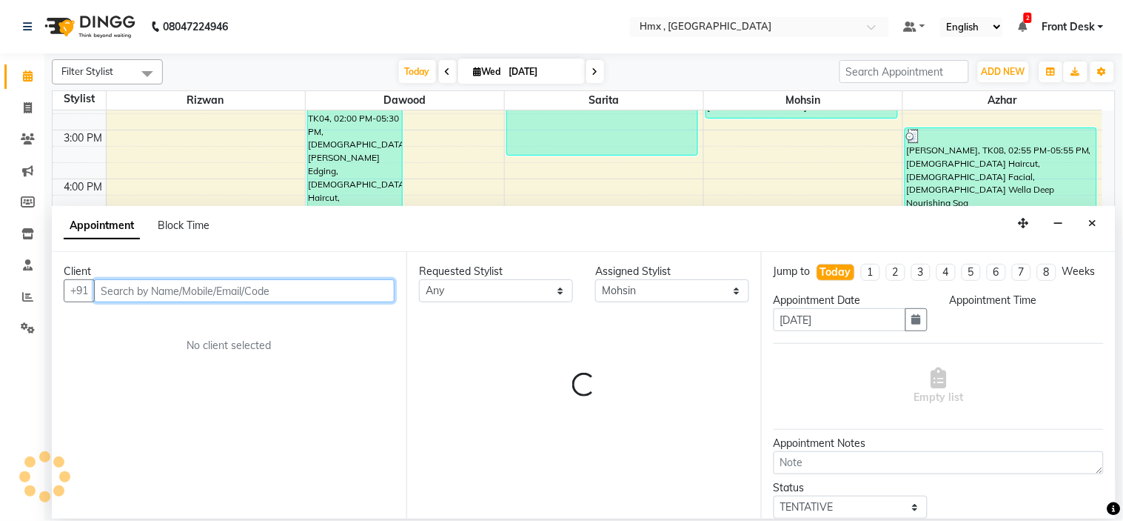
select select "1080"
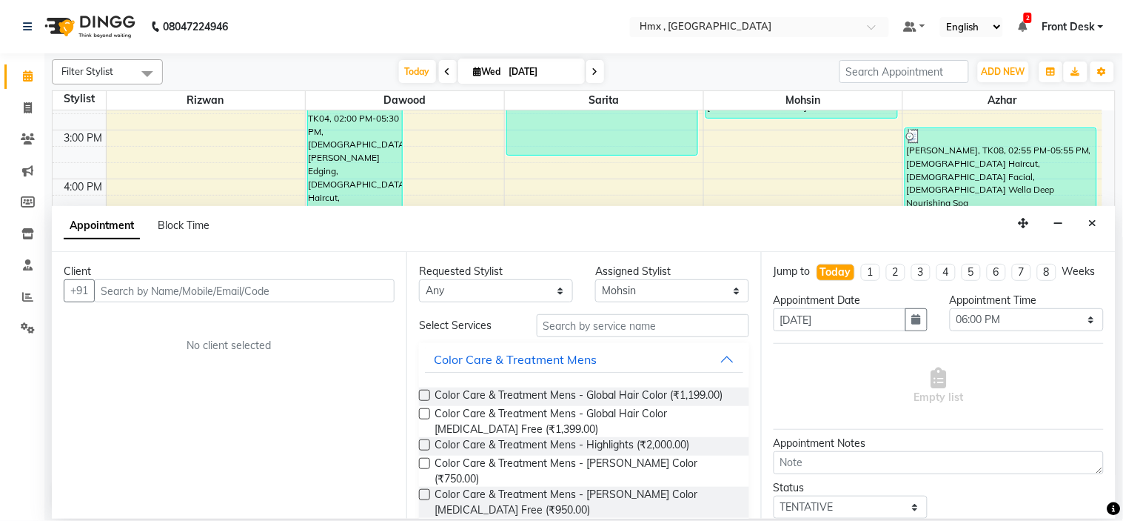
drag, startPoint x: 1102, startPoint y: 230, endPoint x: 1057, endPoint y: 238, distance: 45.2
click at [1101, 230] on button "Close" at bounding box center [1093, 223] width 21 height 23
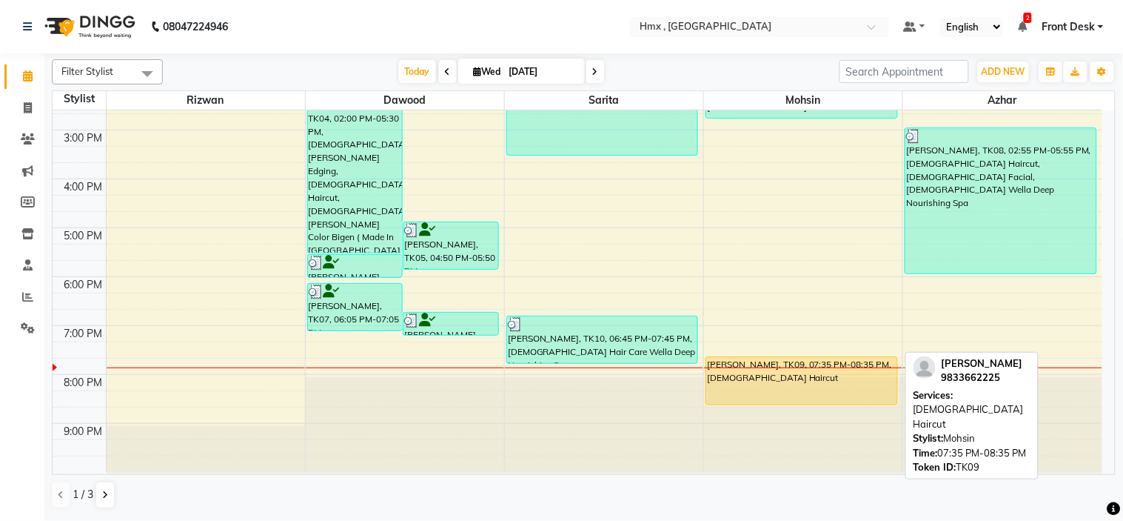
click at [790, 386] on div "[PERSON_NAME], TK09, 07:35 PM-08:35 PM, [DEMOGRAPHIC_DATA] Haircut" at bounding box center [801, 380] width 190 height 47
select select "1"
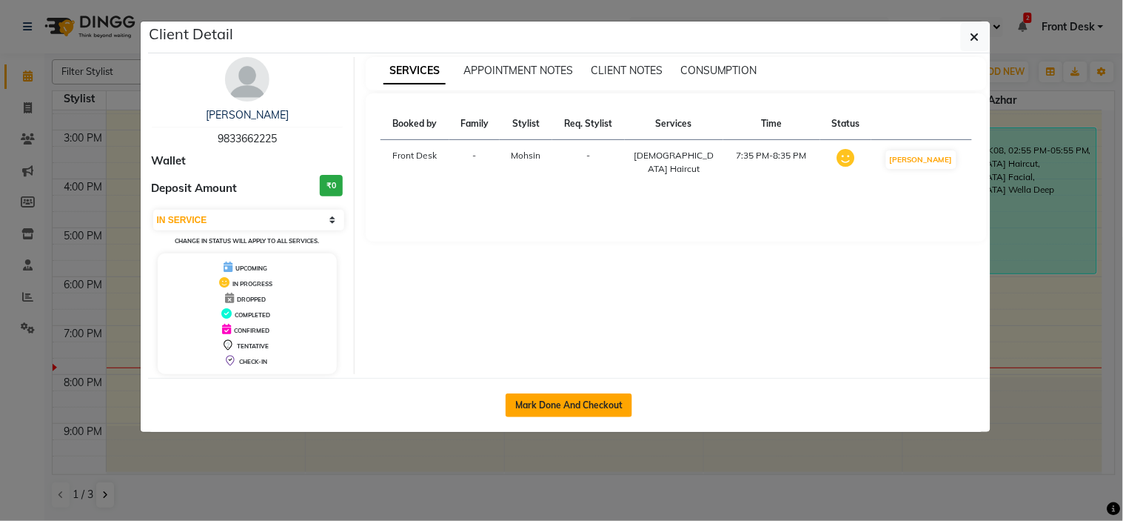
click at [583, 397] on button "Mark Done And Checkout" at bounding box center [569, 405] width 127 height 24
select select "5711"
select select "service"
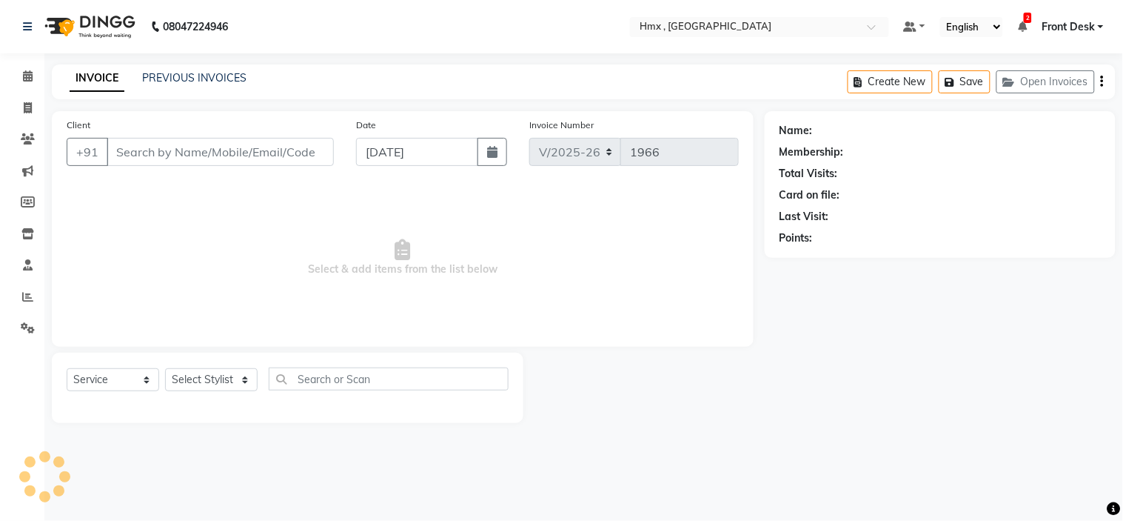
select select "3"
type input "9833662225"
select select "39110"
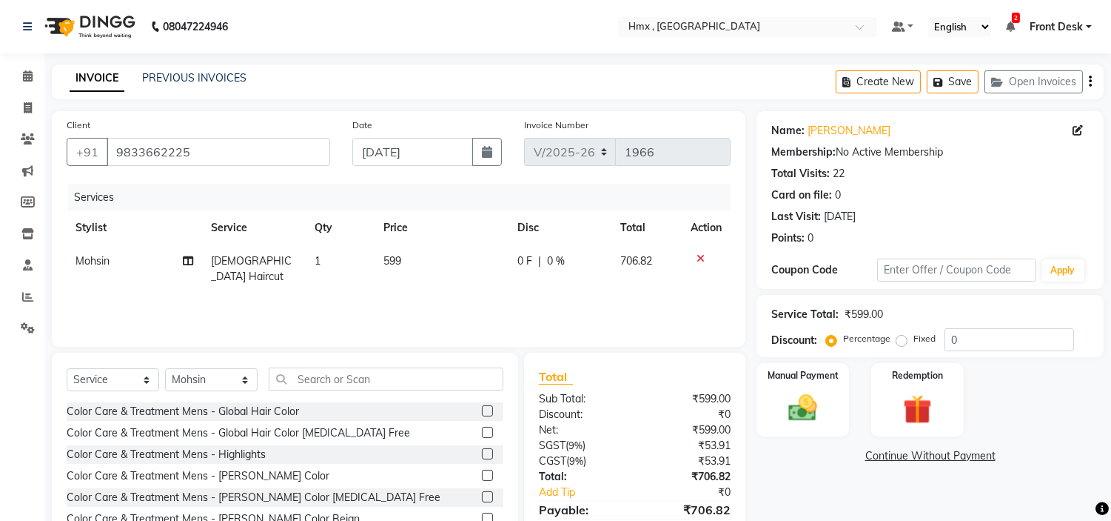
scroll to position [72, 0]
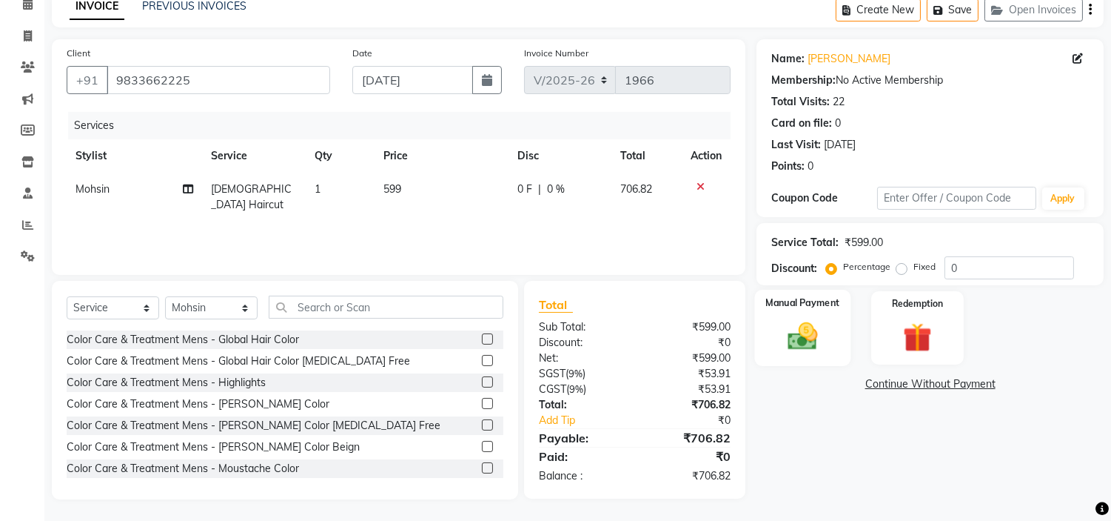
click at [786, 335] on img at bounding box center [803, 336] width 49 height 35
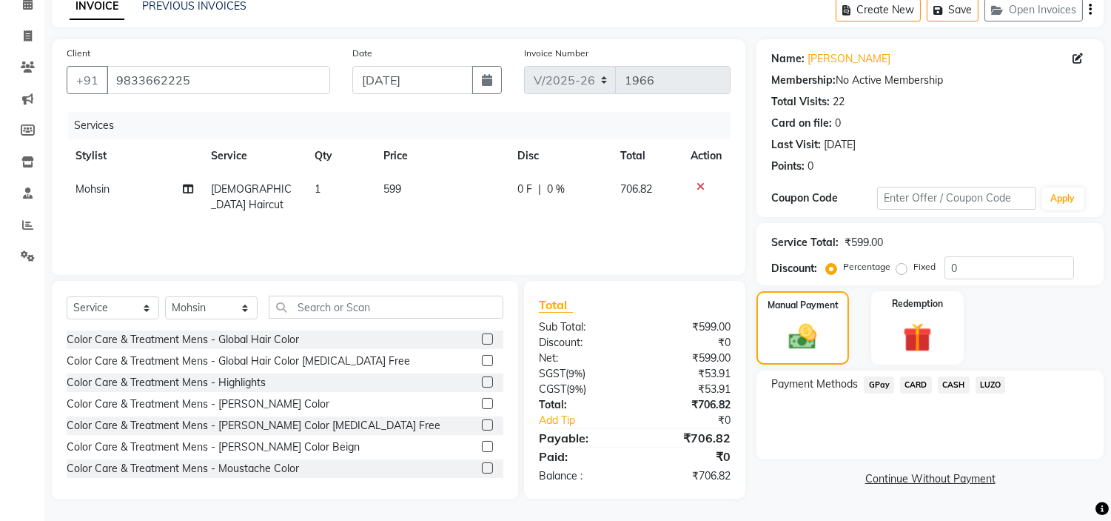
drag, startPoint x: 869, startPoint y: 380, endPoint x: 875, endPoint y: 385, distance: 7.9
click at [869, 381] on span "GPay" at bounding box center [879, 384] width 30 height 17
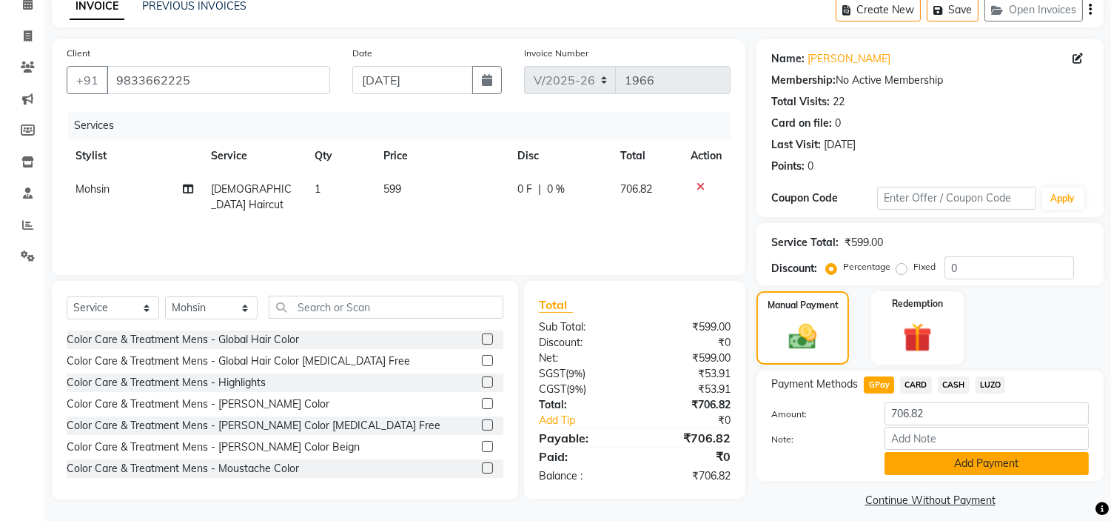
click at [920, 462] on button "Add Payment" at bounding box center [987, 463] width 204 height 23
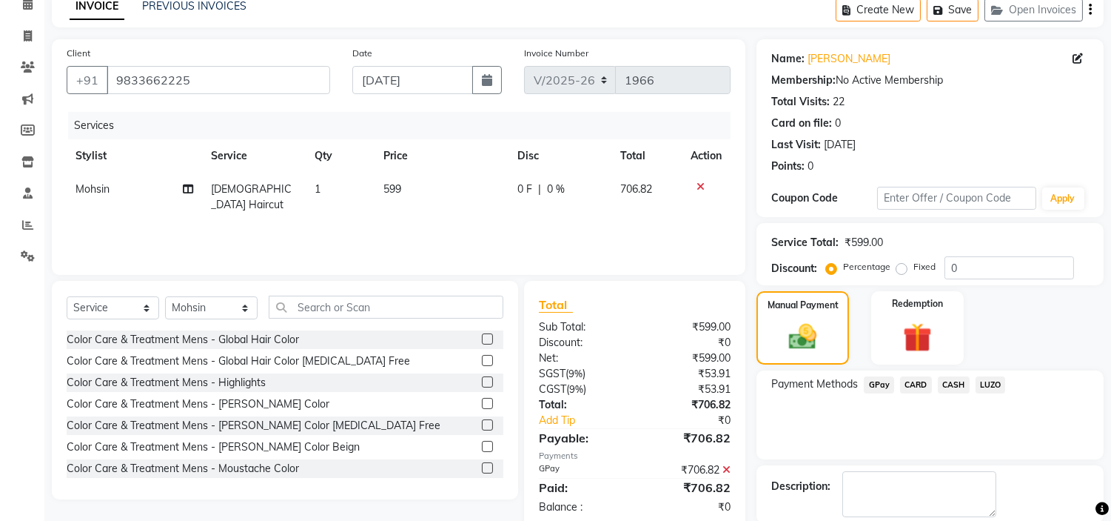
scroll to position [145, 0]
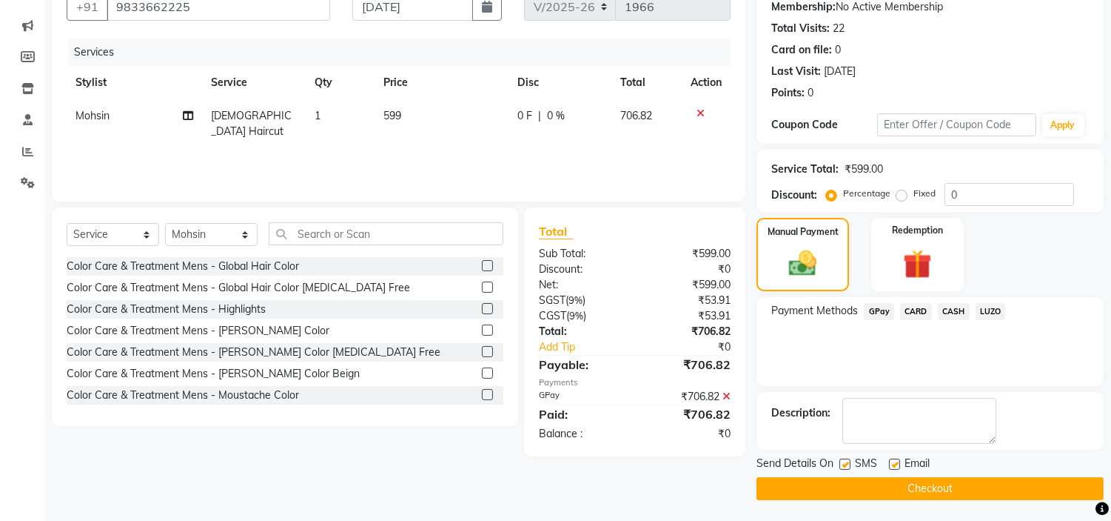
click at [907, 484] on button "Checkout" at bounding box center [930, 488] width 347 height 23
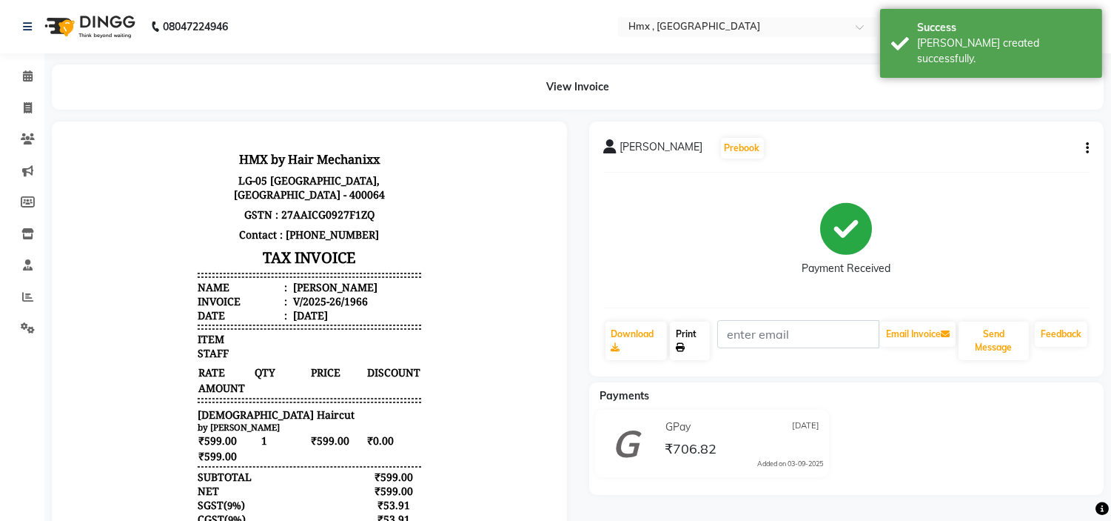
click at [692, 344] on link "Print" at bounding box center [690, 340] width 40 height 39
click at [33, 78] on span at bounding box center [28, 76] width 26 height 17
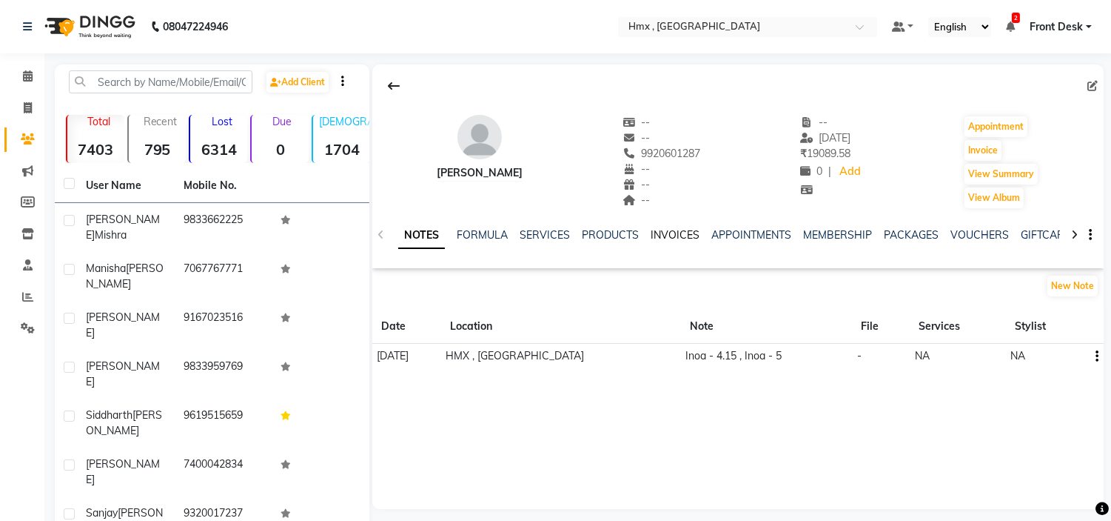
click at [669, 232] on link "INVOICES" at bounding box center [675, 234] width 49 height 13
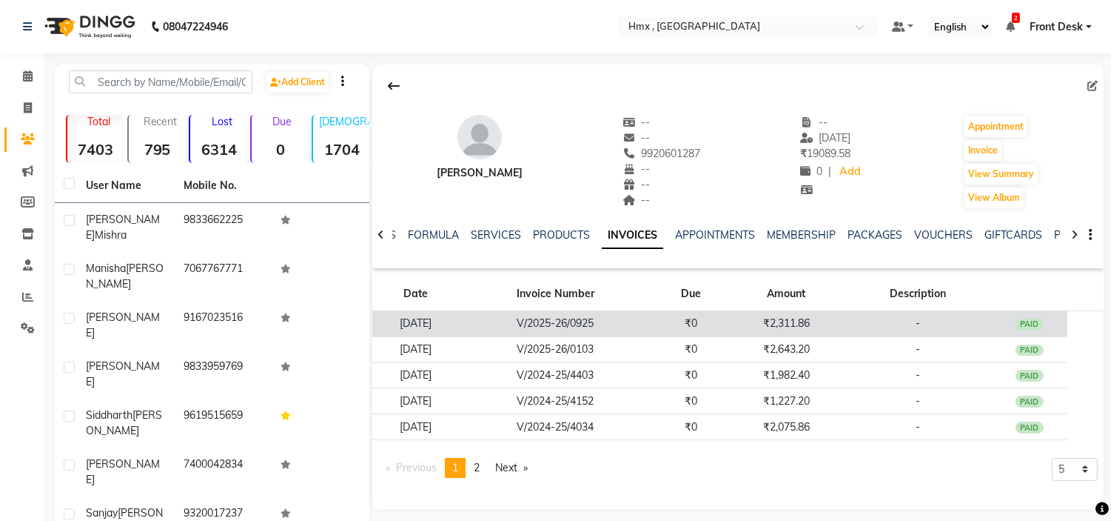
click at [613, 323] on td "V/2025-26/0925" at bounding box center [555, 324] width 194 height 26
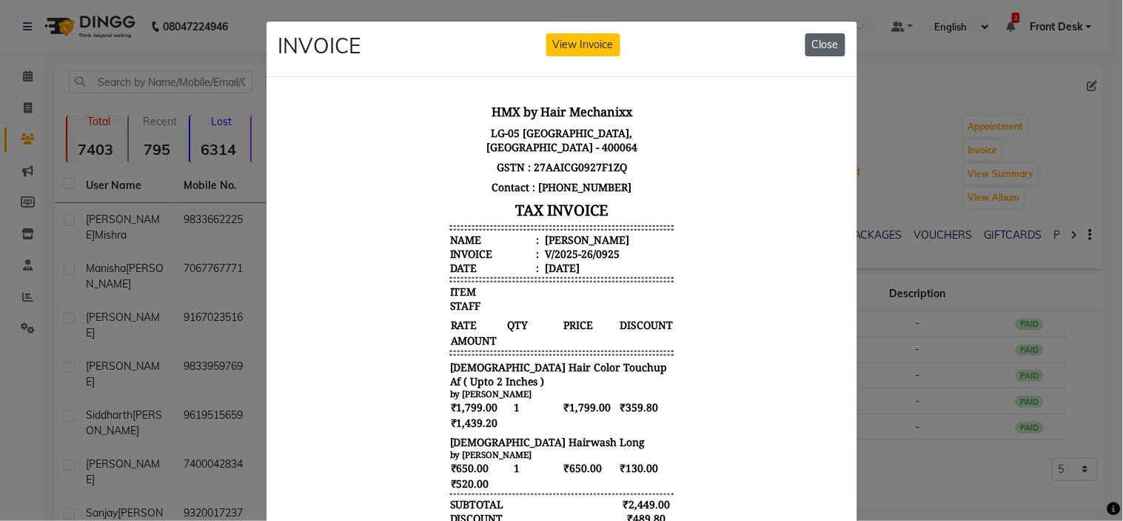
click at [820, 50] on button "Close" at bounding box center [826, 44] width 40 height 23
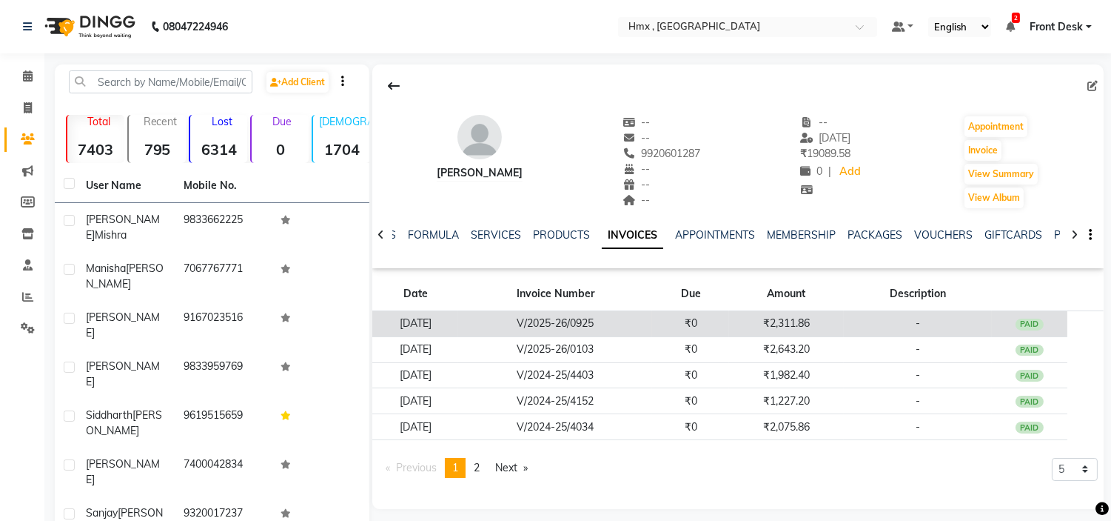
click at [632, 335] on td "V/2025-26/0925" at bounding box center [555, 324] width 194 height 26
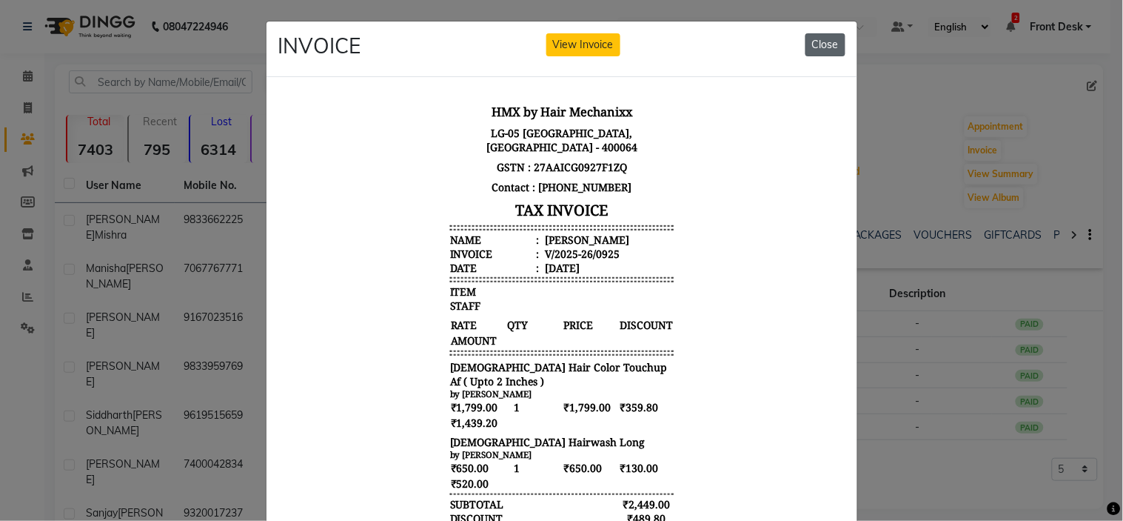
click at [834, 41] on button "Close" at bounding box center [826, 44] width 40 height 23
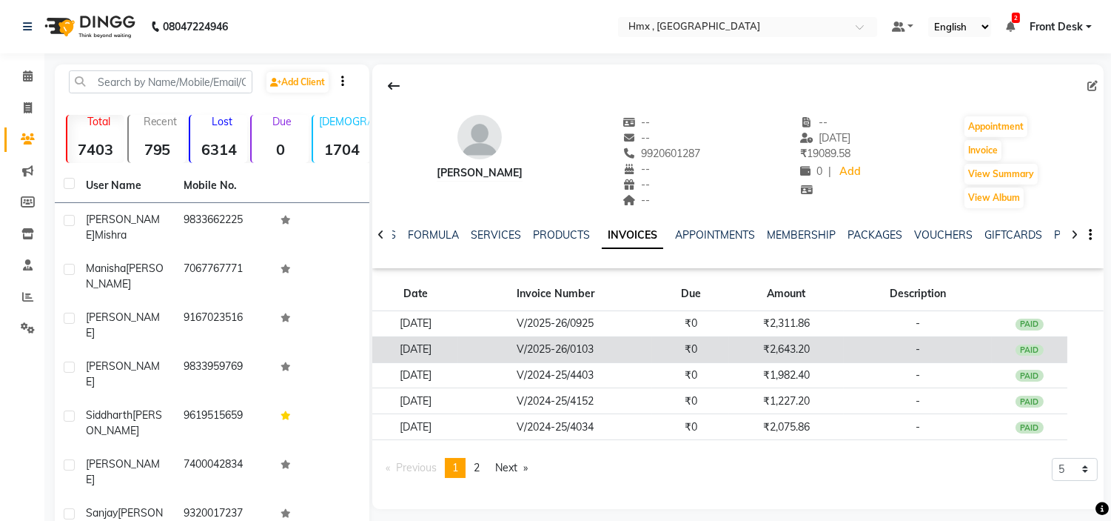
click at [595, 344] on td "V/2025-26/0103" at bounding box center [555, 349] width 194 height 26
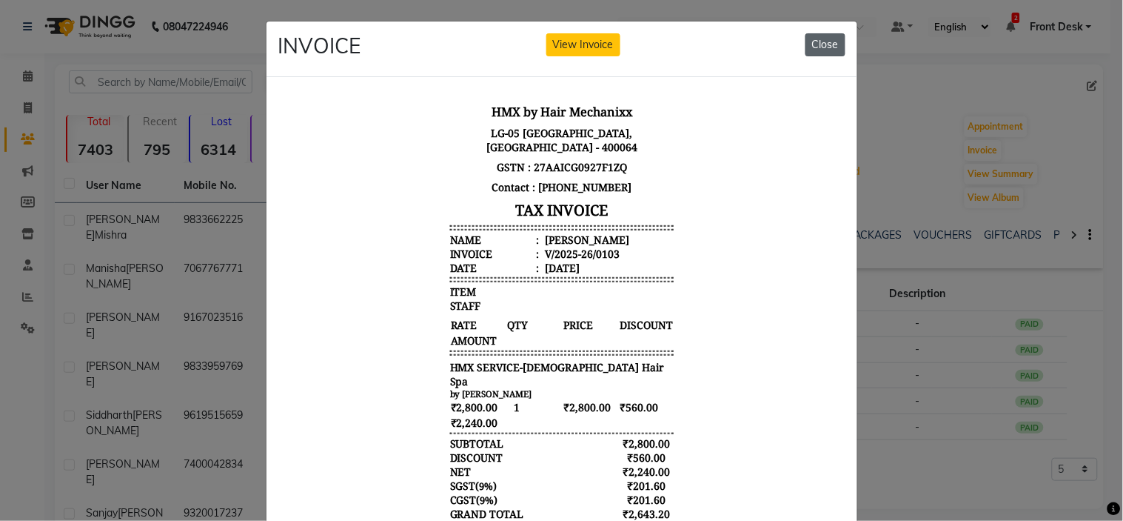
click at [826, 47] on button "Close" at bounding box center [826, 44] width 40 height 23
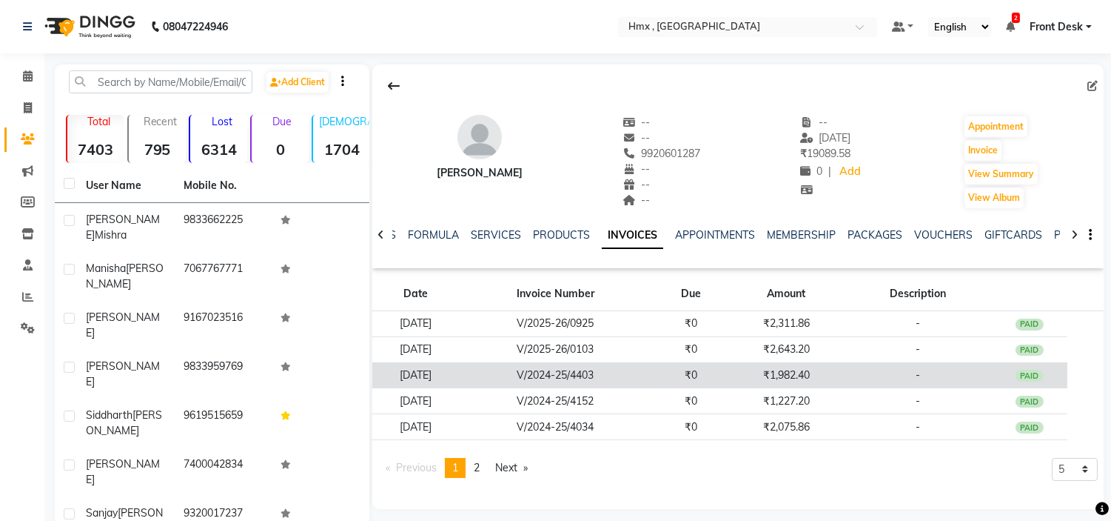
click at [602, 373] on td "V/2024-25/4403" at bounding box center [555, 375] width 194 height 26
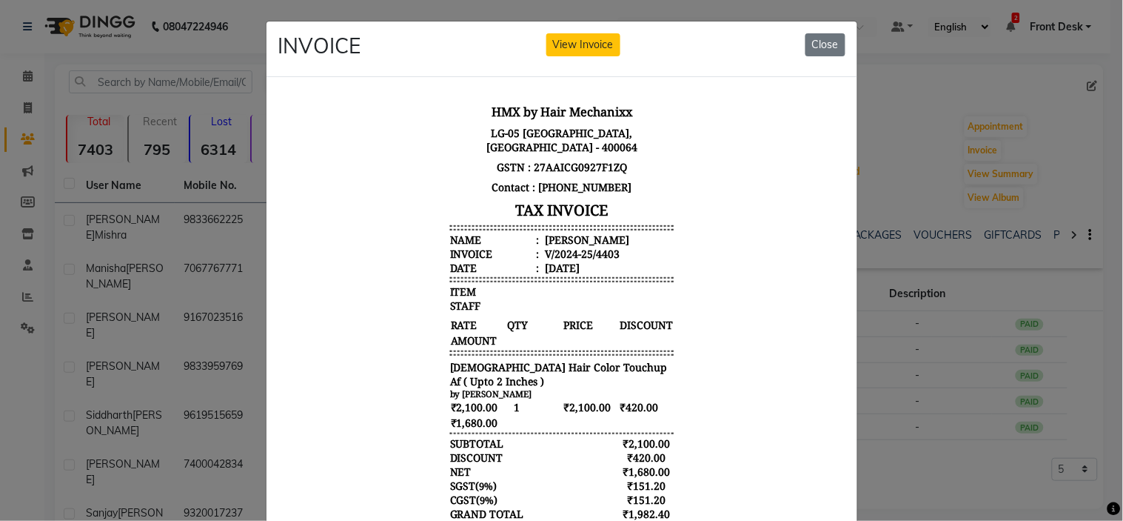
click at [823, 47] on button "Close" at bounding box center [826, 44] width 40 height 23
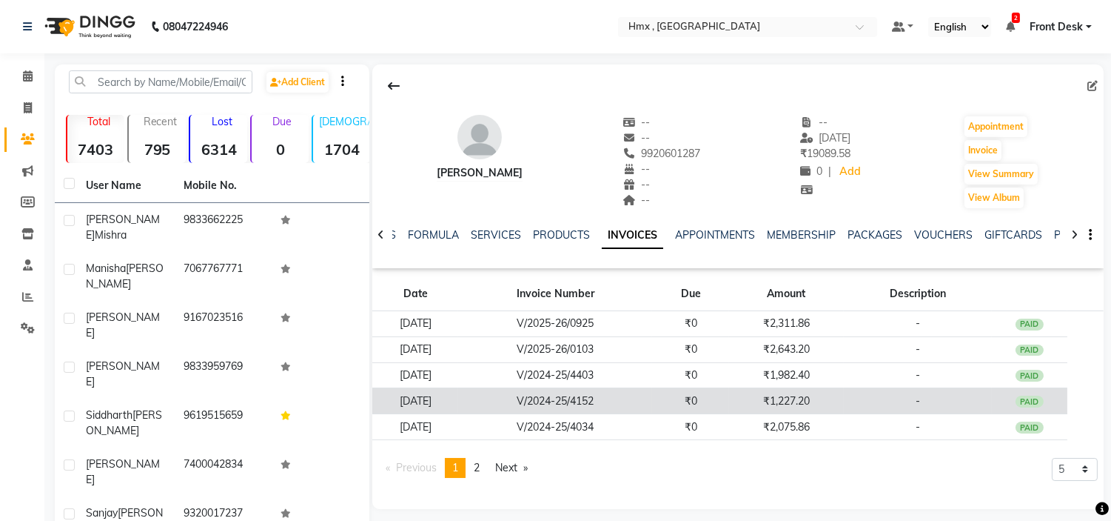
click at [576, 394] on td "V/2024-25/4152" at bounding box center [555, 401] width 194 height 26
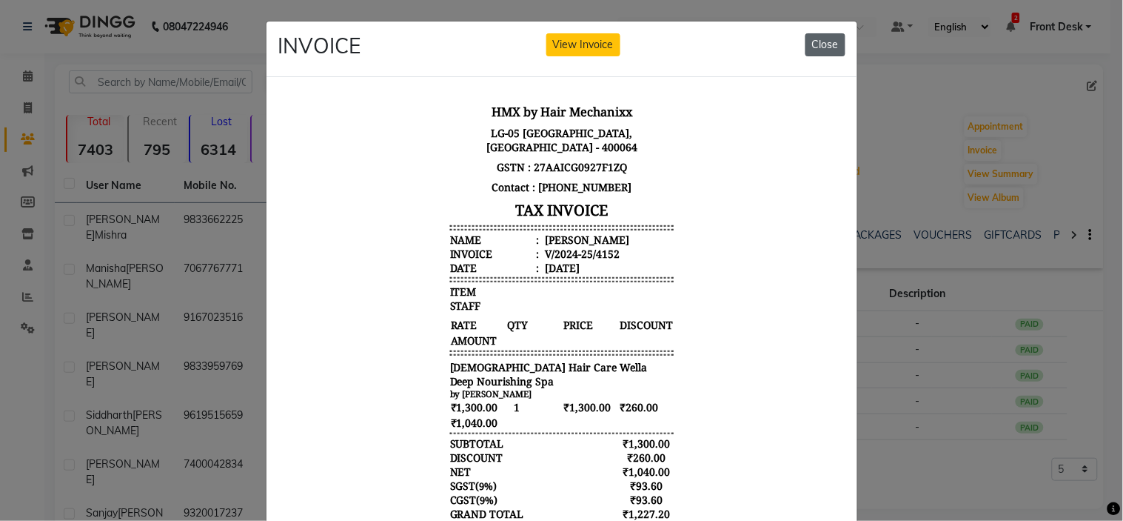
click at [820, 39] on button "Close" at bounding box center [826, 44] width 40 height 23
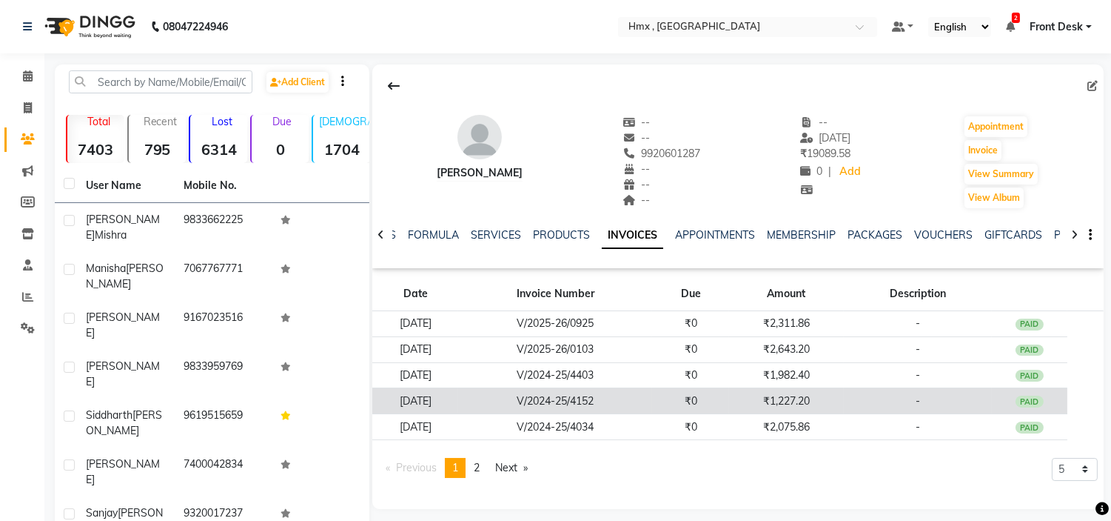
click at [608, 395] on td "V/2024-25/4152" at bounding box center [555, 401] width 194 height 26
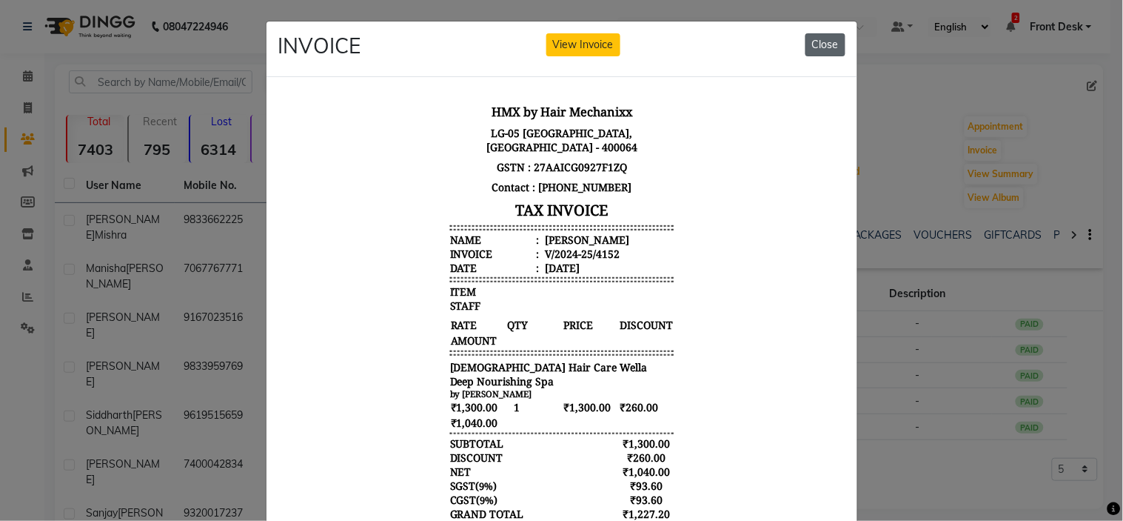
click at [810, 39] on button "Close" at bounding box center [826, 44] width 40 height 23
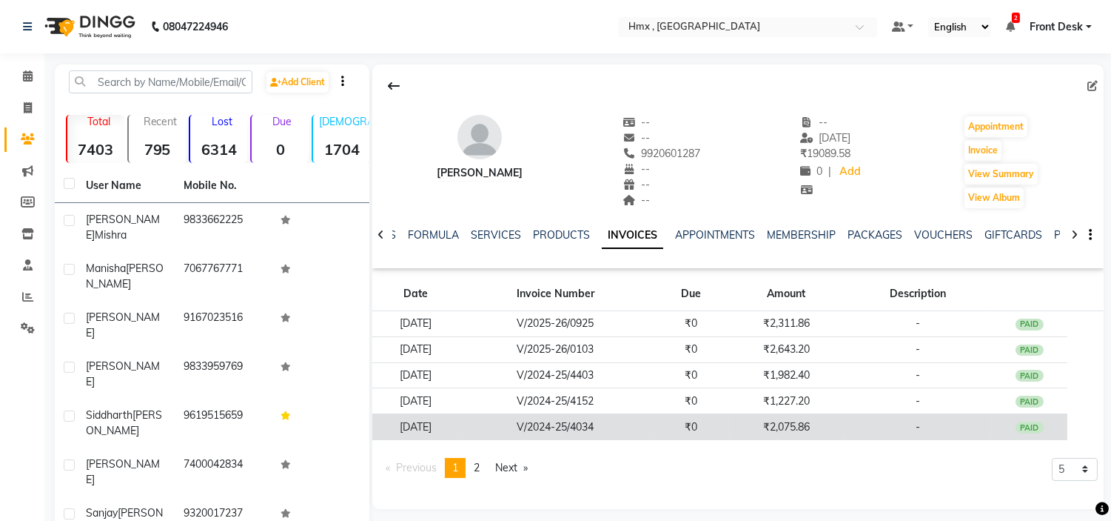
click at [590, 427] on td "V/2024-25/4034" at bounding box center [555, 427] width 194 height 26
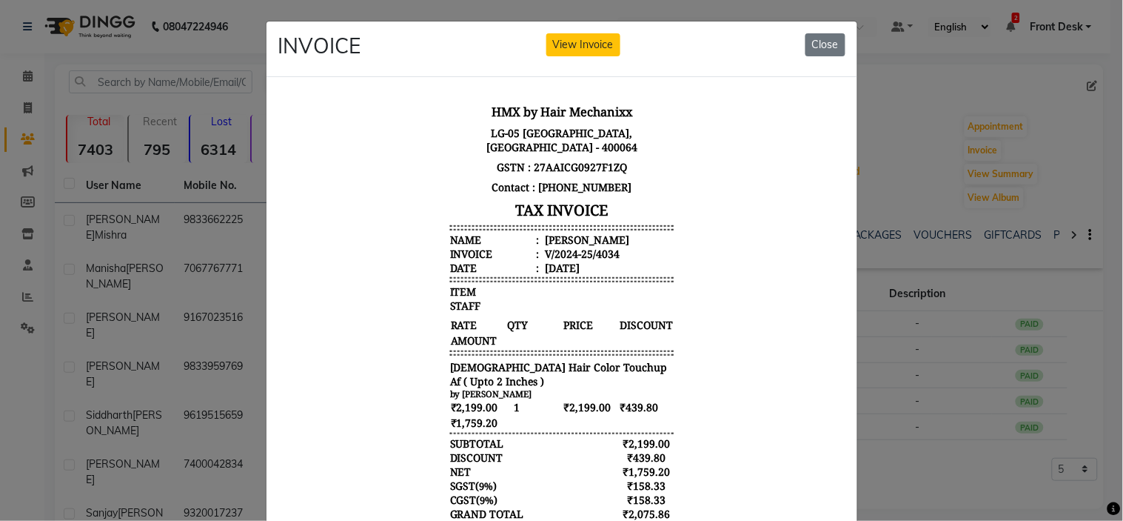
drag, startPoint x: 812, startPoint y: 40, endPoint x: 848, endPoint y: 70, distance: 46.7
click at [813, 41] on button "Close" at bounding box center [826, 44] width 40 height 23
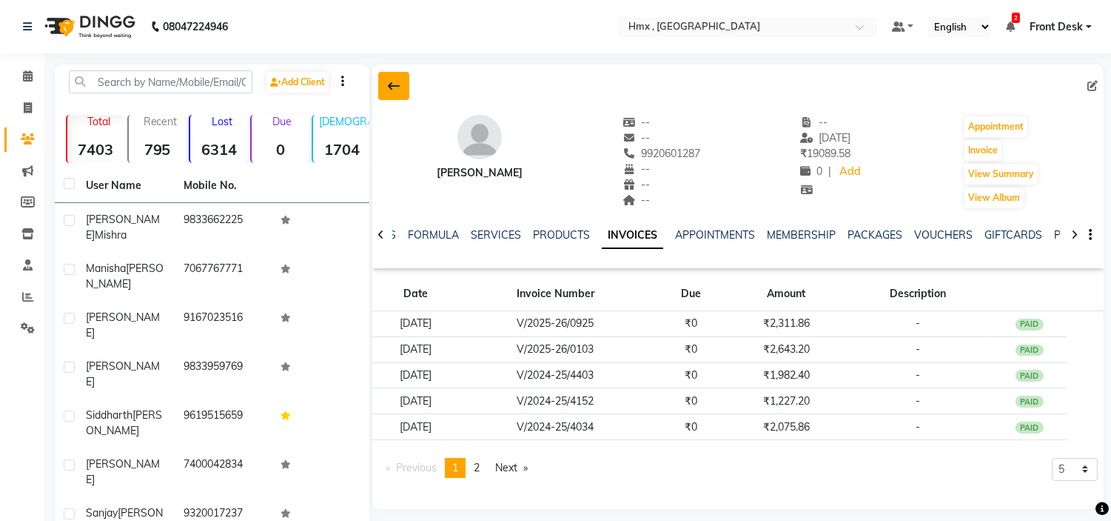
click at [388, 87] on icon at bounding box center [394, 86] width 12 height 12
